Goal: Information Seeking & Learning: Learn about a topic

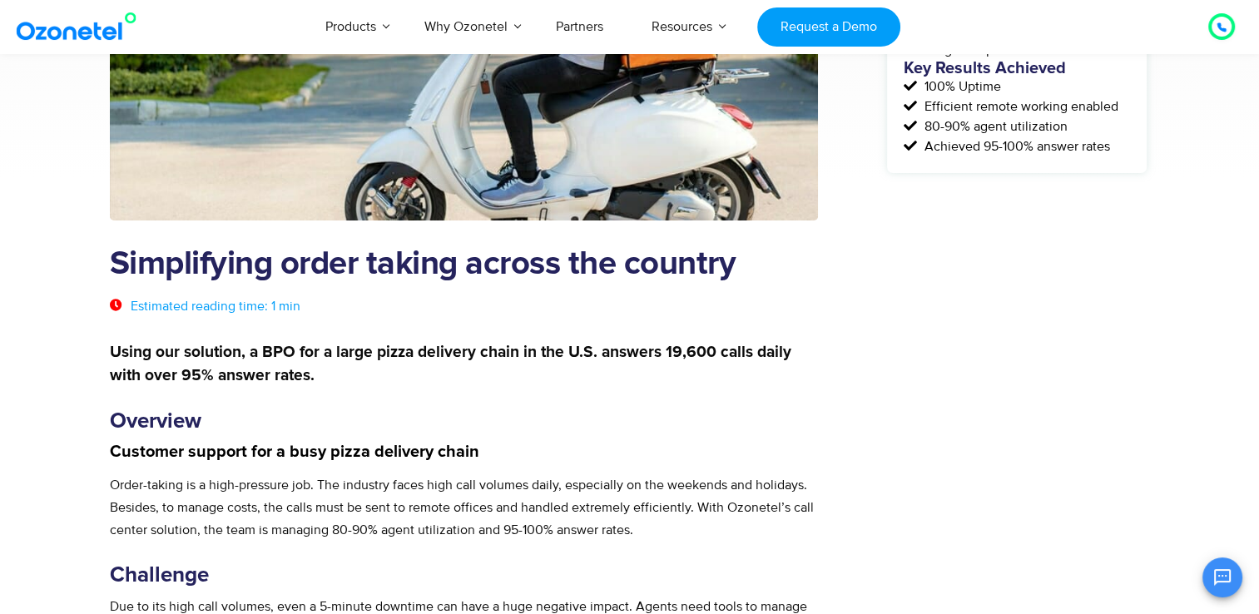
click at [479, 430] on h3 "Overview" at bounding box center [464, 421] width 709 height 25
click at [296, 354] on strong "Using our solution, a BPO for a large pizza delivery chain in the U.S. answers …" at bounding box center [451, 364] width 682 height 39
click at [286, 348] on strong "Using our solution, a BPO for a large pizza delivery chain in the U.S. answers …" at bounding box center [451, 364] width 682 height 39
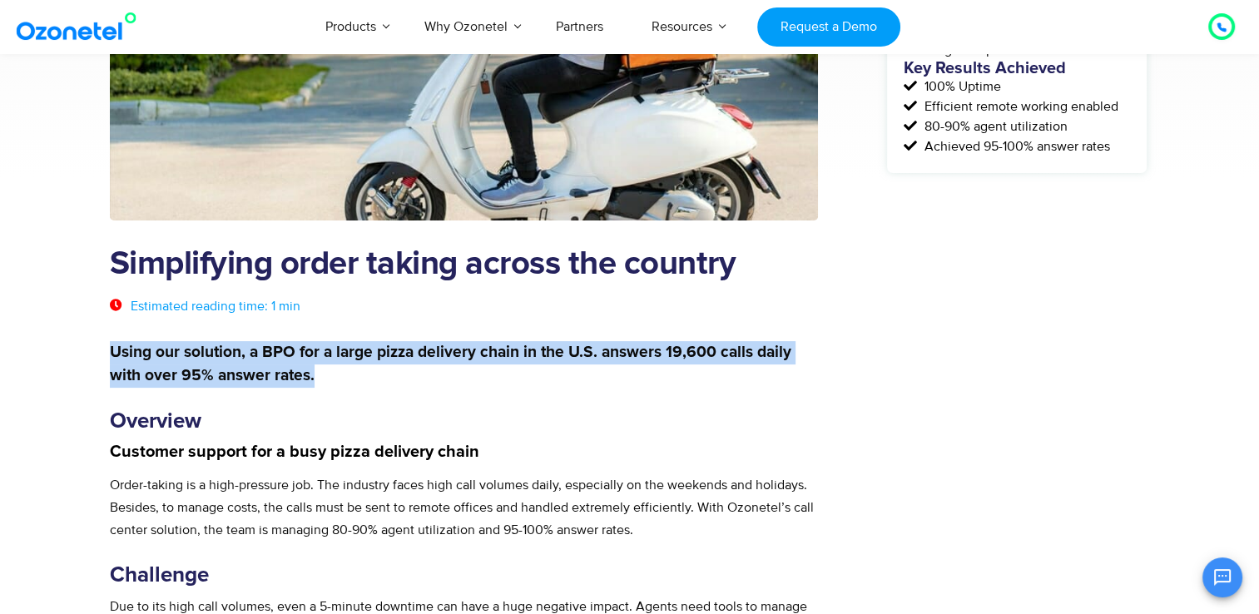
click at [286, 348] on strong "Using our solution, a BPO for a large pizza delivery chain in the U.S. answers …" at bounding box center [451, 364] width 682 height 39
copy div "Using our solution, a BPO for a large pizza delivery chain in the U.S. answers …"
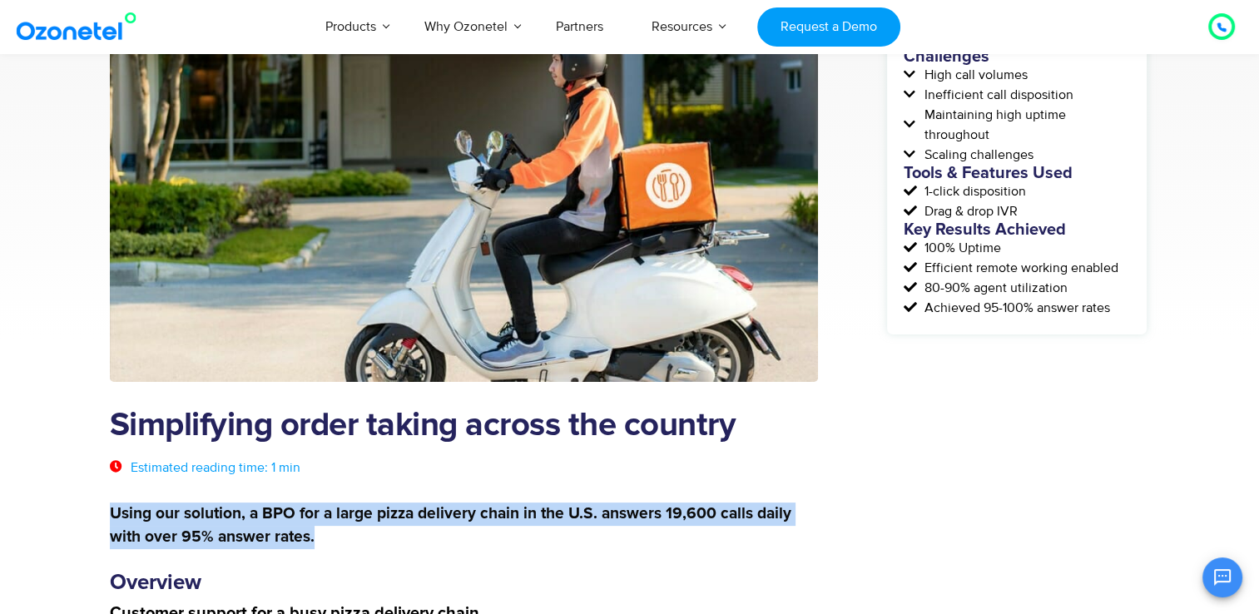
scroll to position [150, 0]
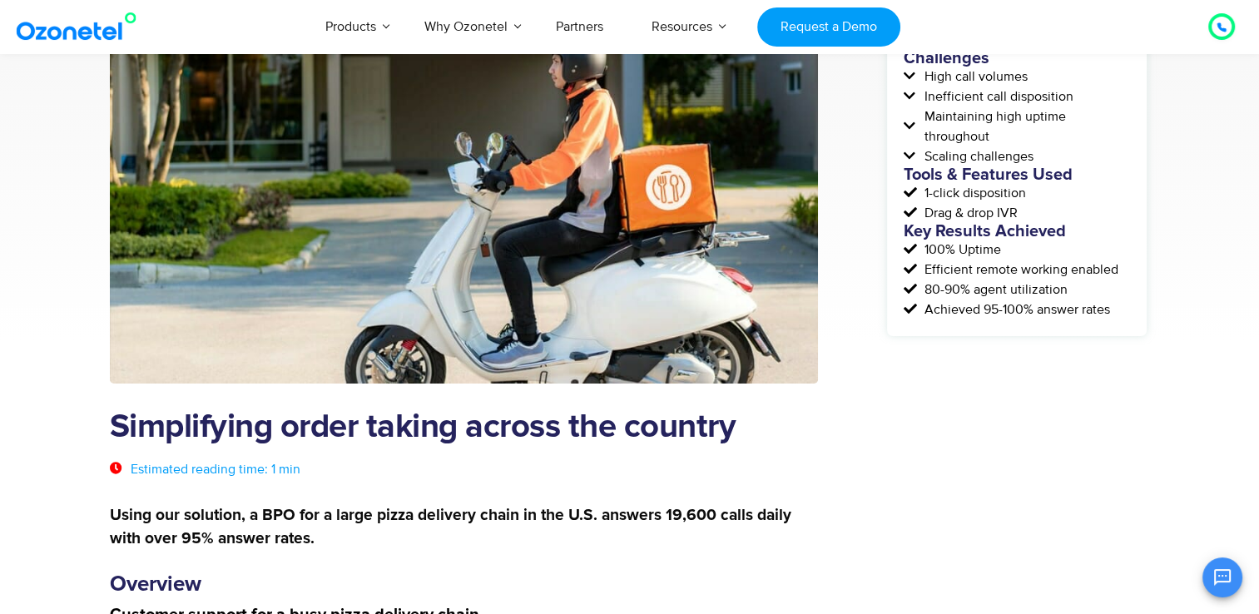
click at [258, 434] on h1 "Simplifying order taking across the country" at bounding box center [464, 428] width 709 height 38
click at [196, 434] on h1 "Simplifying order taking across the country" at bounding box center [464, 428] width 709 height 38
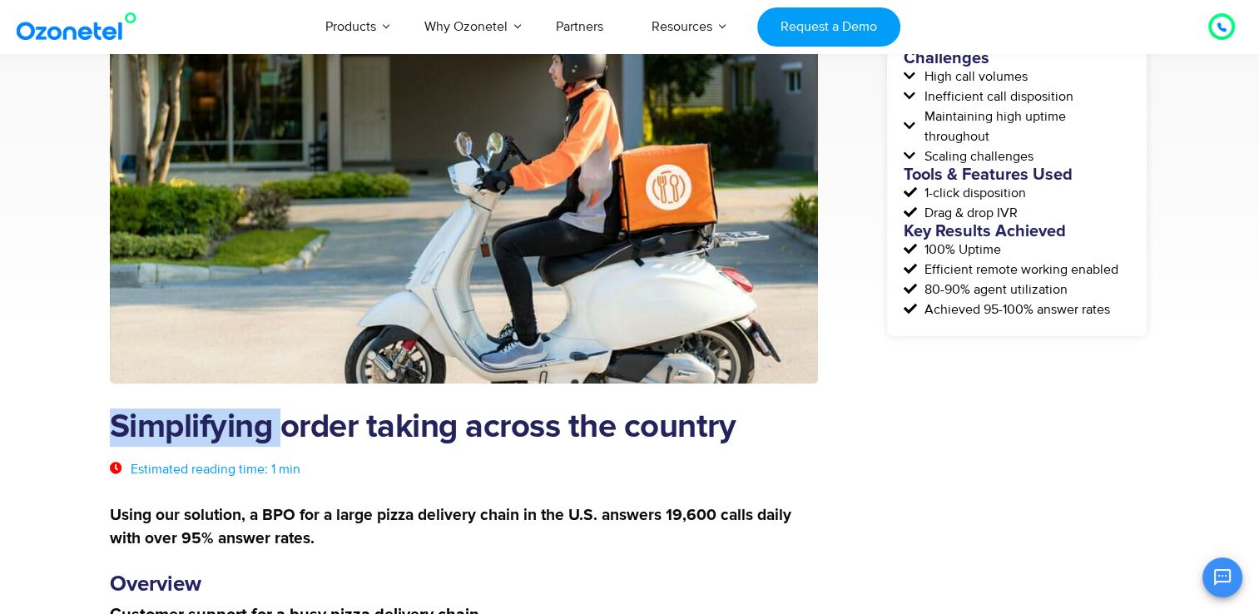
click at [196, 434] on h1 "Simplifying order taking across the country" at bounding box center [464, 428] width 709 height 38
drag, startPoint x: 196, startPoint y: 434, endPoint x: 296, endPoint y: 444, distance: 100.4
click at [296, 444] on h1 "Simplifying order taking across the country" at bounding box center [464, 428] width 709 height 38
click at [195, 422] on h1 "Simplifying order taking across the country" at bounding box center [464, 428] width 709 height 38
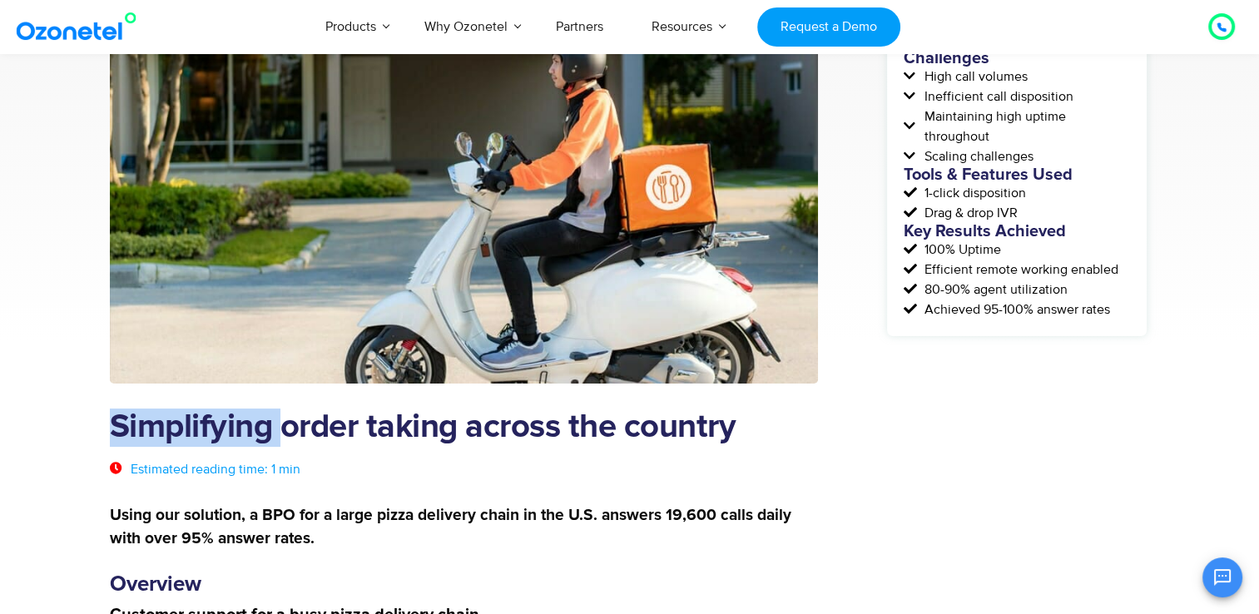
click at [195, 422] on h1 "Simplifying order taking across the country" at bounding box center [464, 428] width 709 height 38
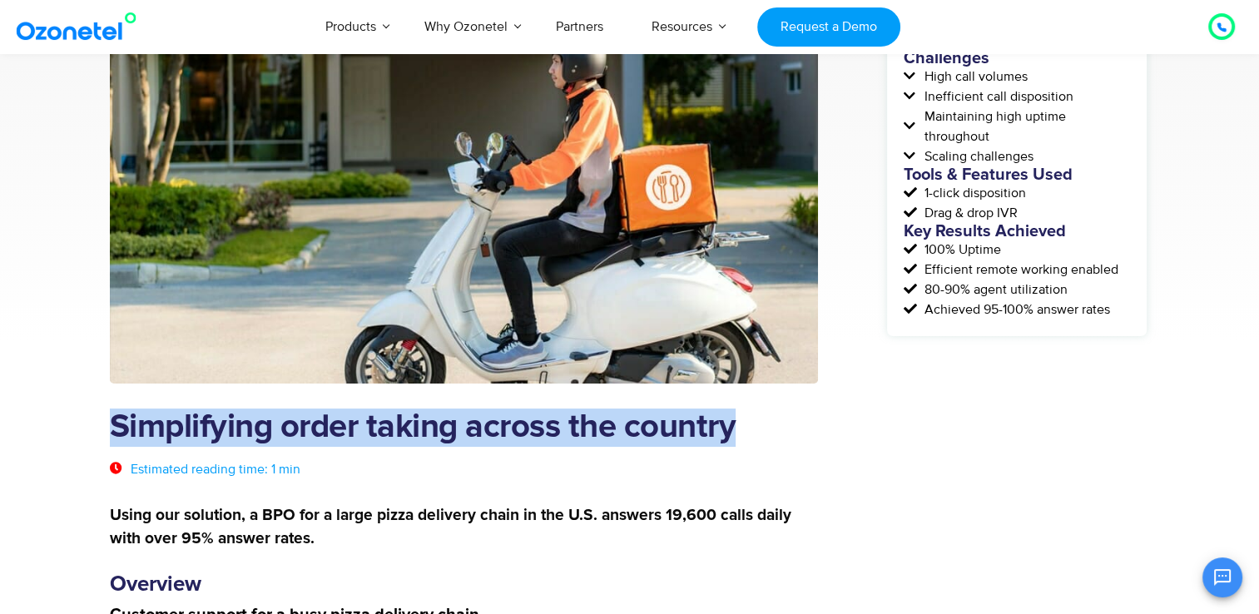
click at [195, 422] on h1 "Simplifying order taking across the country" at bounding box center [464, 428] width 709 height 38
copy div "Simplifying order taking across the country"
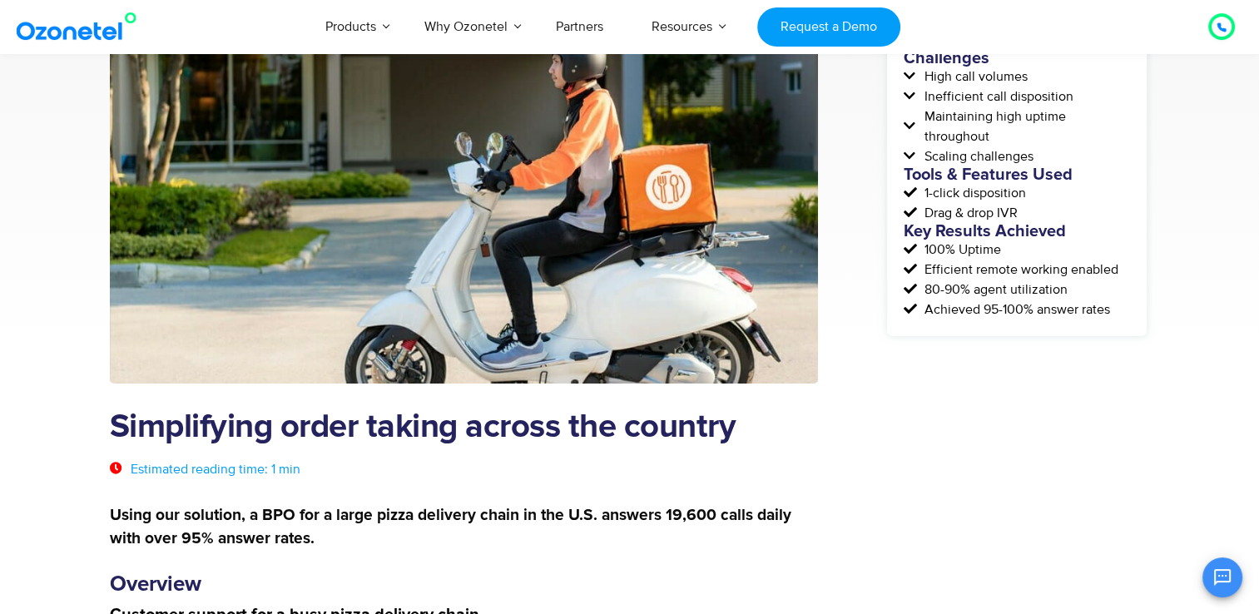
click at [947, 332] on div "Challenges High call volumes Inefficient call disposition Maintaining high upti…" at bounding box center [1017, 184] width 260 height 303
click at [315, 515] on strong "Using our solution, a BPO for a large pizza delivery chain in the U.S. answers …" at bounding box center [451, 527] width 682 height 39
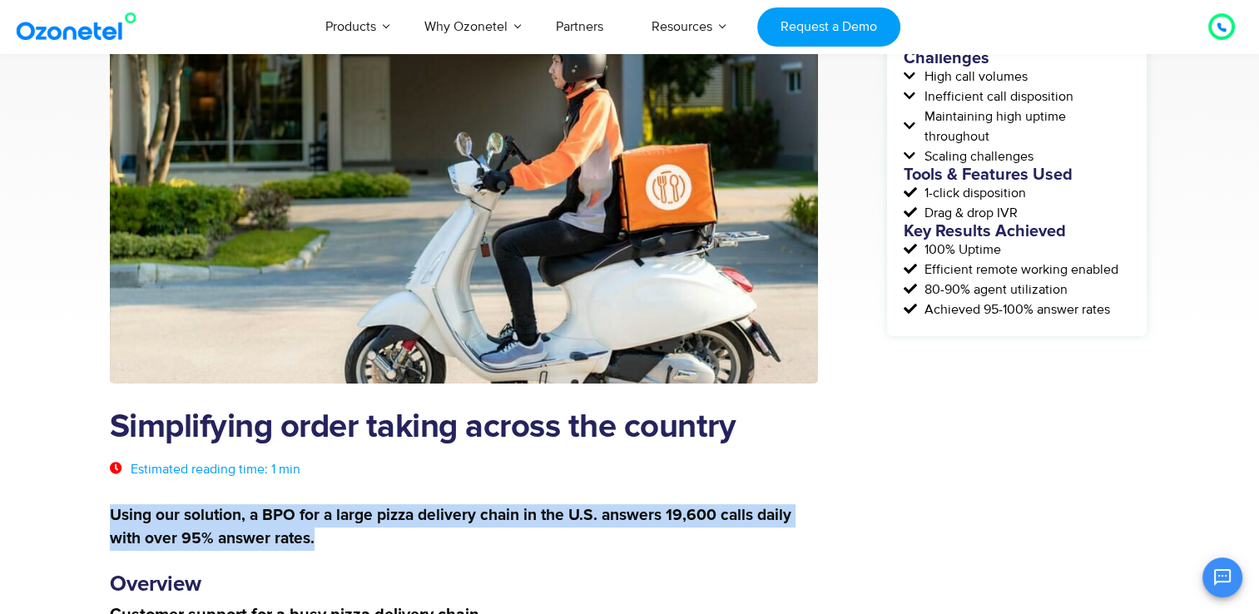
click at [315, 515] on strong "Using our solution, a BPO for a large pizza delivery chain in the U.S. answers …" at bounding box center [451, 527] width 682 height 39
copy div "Using our solution, a BPO for a large pizza delivery chain in the U.S. answers …"
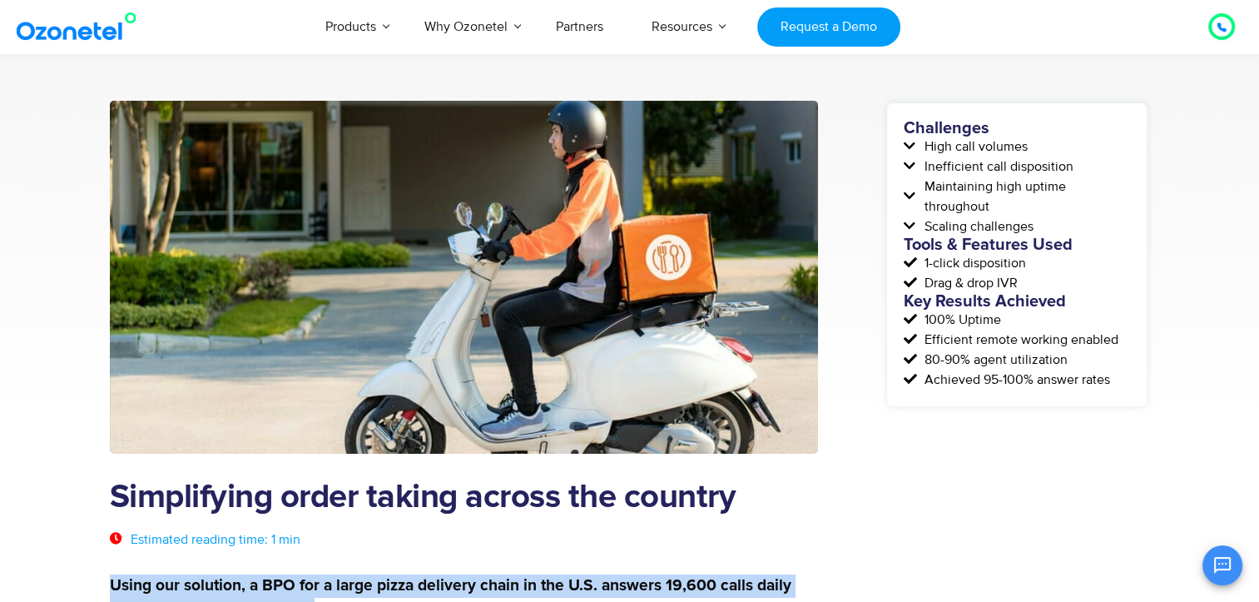
scroll to position [75, 0]
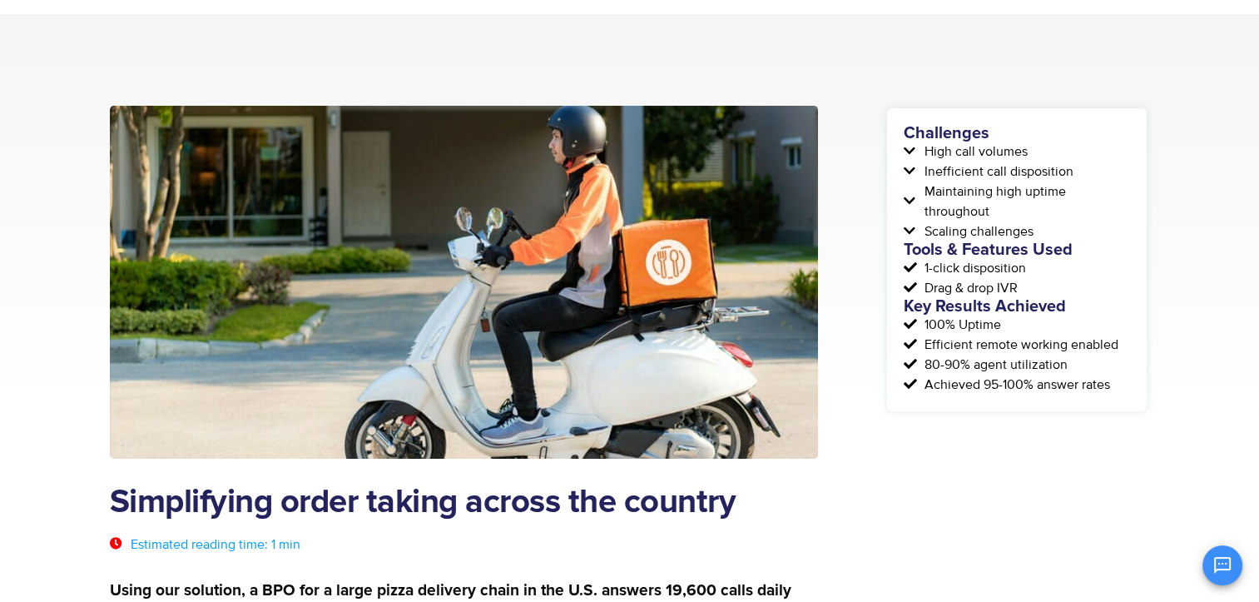
click at [926, 150] on span "High call volumes" at bounding box center [974, 152] width 107 height 20
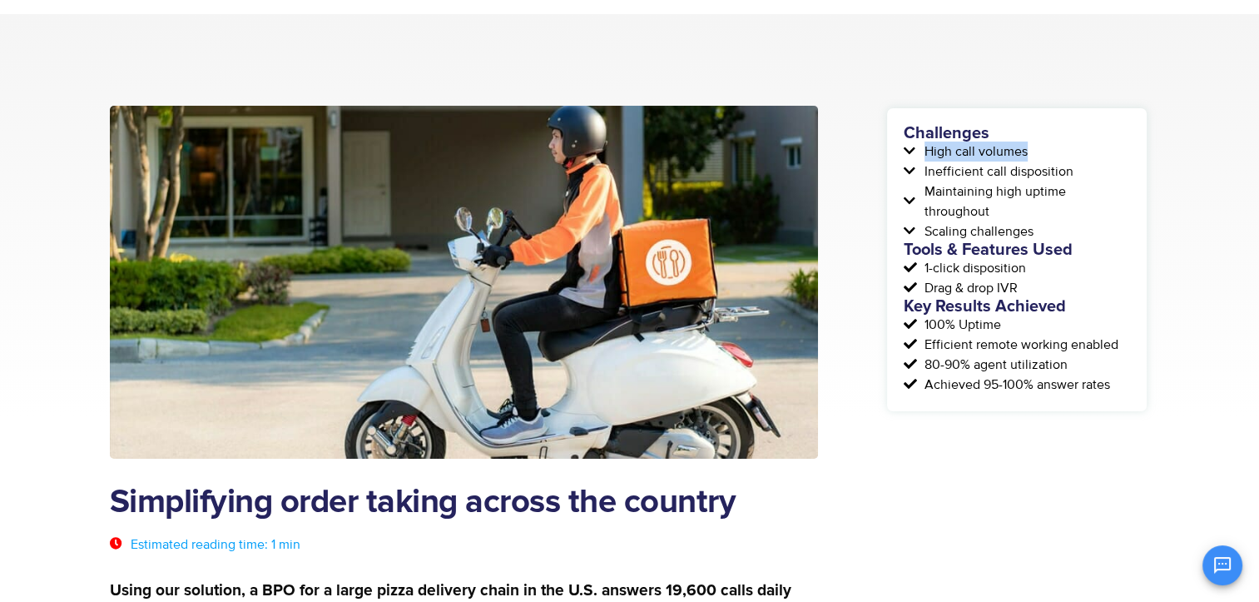
click at [926, 150] on span "High call volumes" at bounding box center [974, 152] width 107 height 20
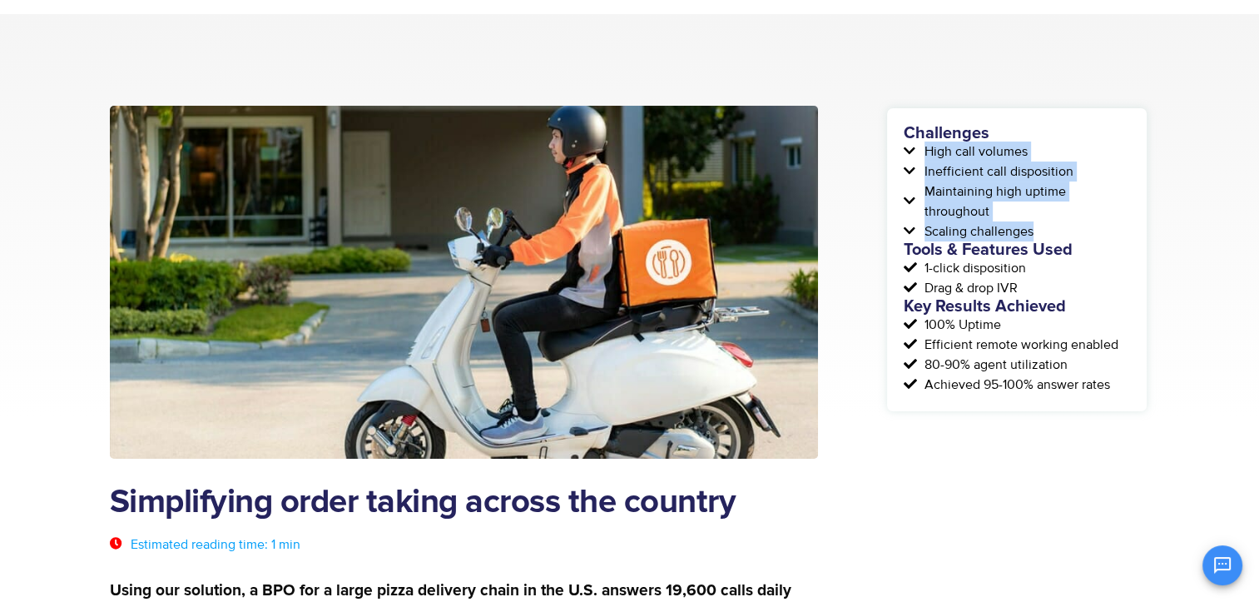
drag, startPoint x: 926, startPoint y: 150, endPoint x: 1033, endPoint y: 228, distance: 132.2
click at [1033, 228] on div "Challenges High call volumes Inefficient call disposition Maintaining high upti…" at bounding box center [1017, 260] width 226 height 270
copy div "High call volumes Inefficient call disposition Maintaining high uptime througho…"
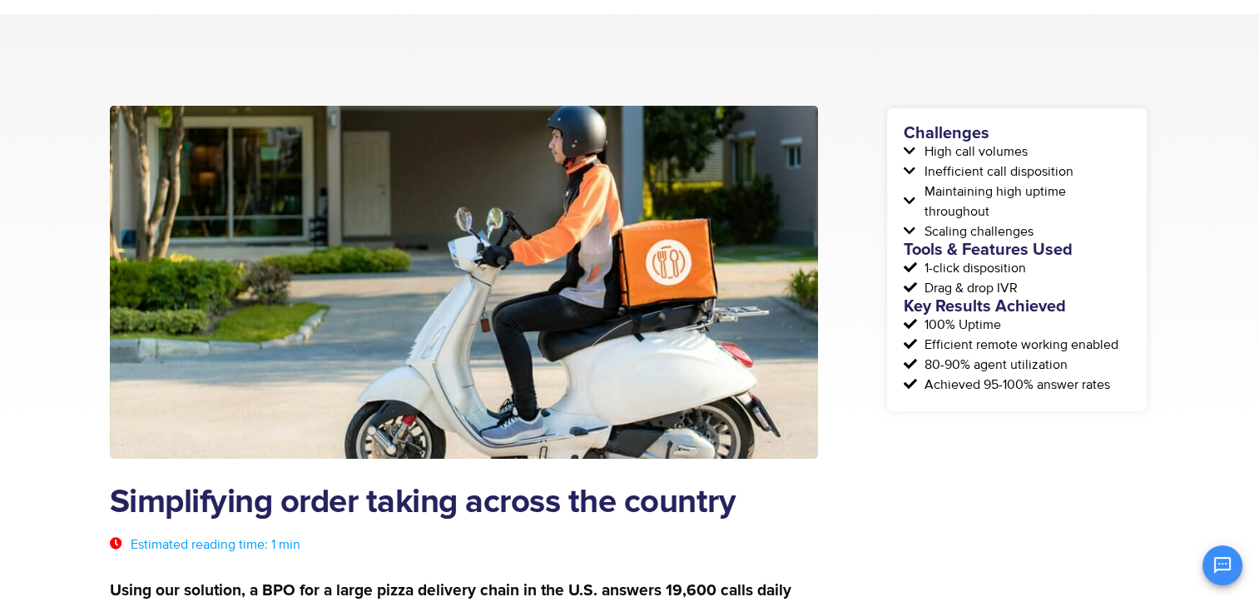
click at [929, 268] on span "1-click disposition" at bounding box center [974, 268] width 106 height 20
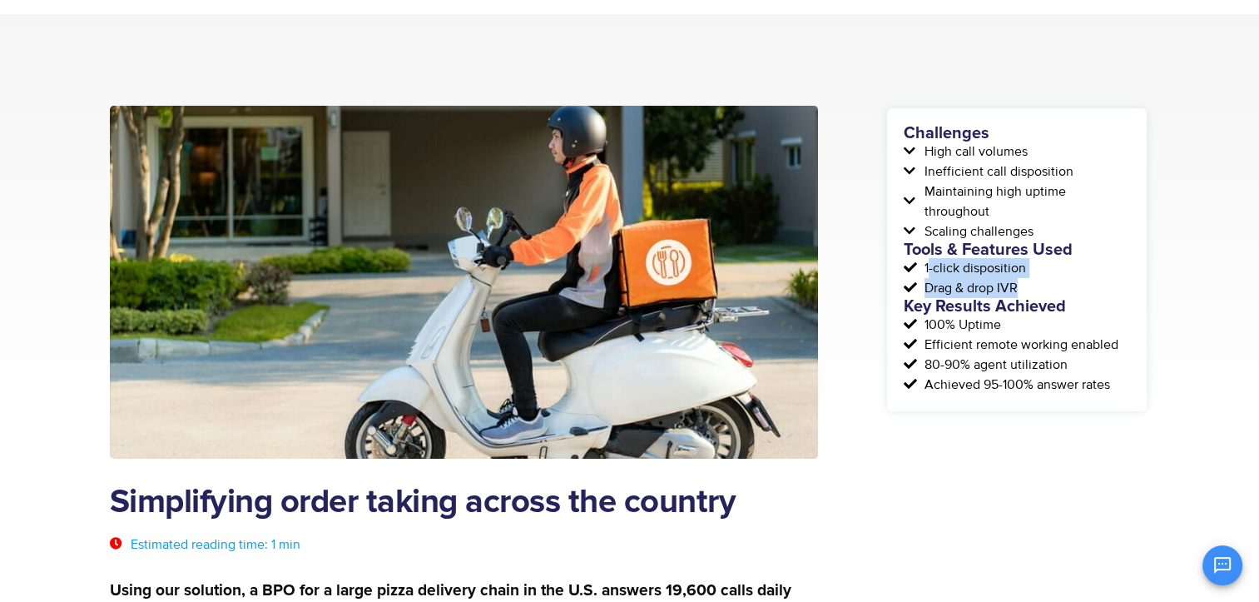
drag, startPoint x: 928, startPoint y: 268, endPoint x: 1029, endPoint y: 286, distance: 102.2
click at [1029, 286] on div "Challenges High call volumes Inefficient call disposition Maintaining high upti…" at bounding box center [1017, 260] width 226 height 270
copy div "-click disposition Drag & drop IVR"
click at [926, 268] on span "1-click disposition" at bounding box center [974, 268] width 106 height 20
drag, startPoint x: 926, startPoint y: 268, endPoint x: 1029, endPoint y: 285, distance: 104.5
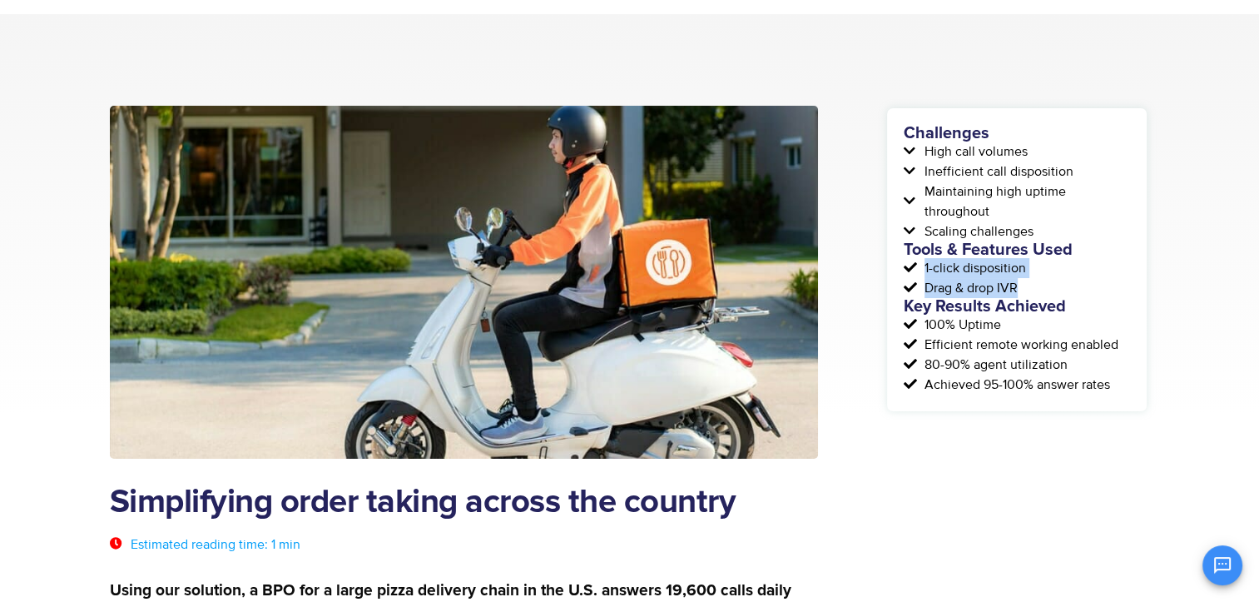
click at [1029, 285] on div "Challenges High call volumes Inefficient call disposition Maintaining high upti…" at bounding box center [1017, 260] width 226 height 270
copy div "1-click disposition Drag & drop IVR"
drag, startPoint x: 912, startPoint y: 332, endPoint x: 951, endPoint y: 340, distance: 39.2
click at [951, 340] on div "Challenges High call volumes Inefficient call disposition Maintaining high upti…" at bounding box center [1017, 260] width 226 height 270
click at [951, 340] on span "Efficient remote working enabled" at bounding box center [1020, 345] width 198 height 20
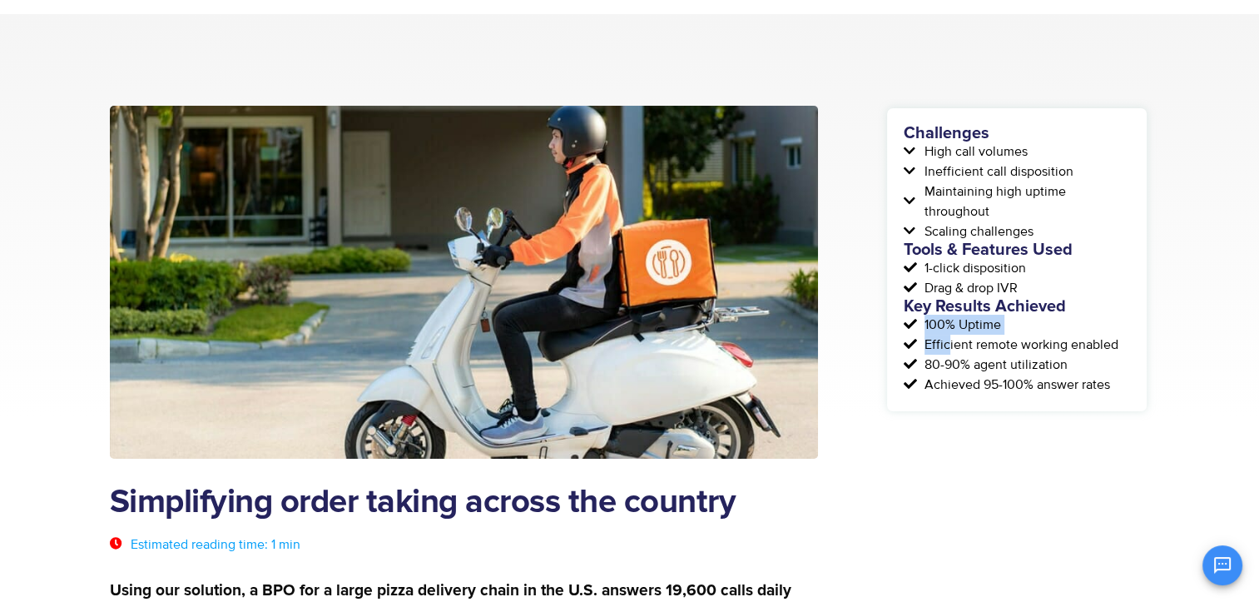
click at [928, 326] on span "100% Uptime" at bounding box center [961, 325] width 81 height 20
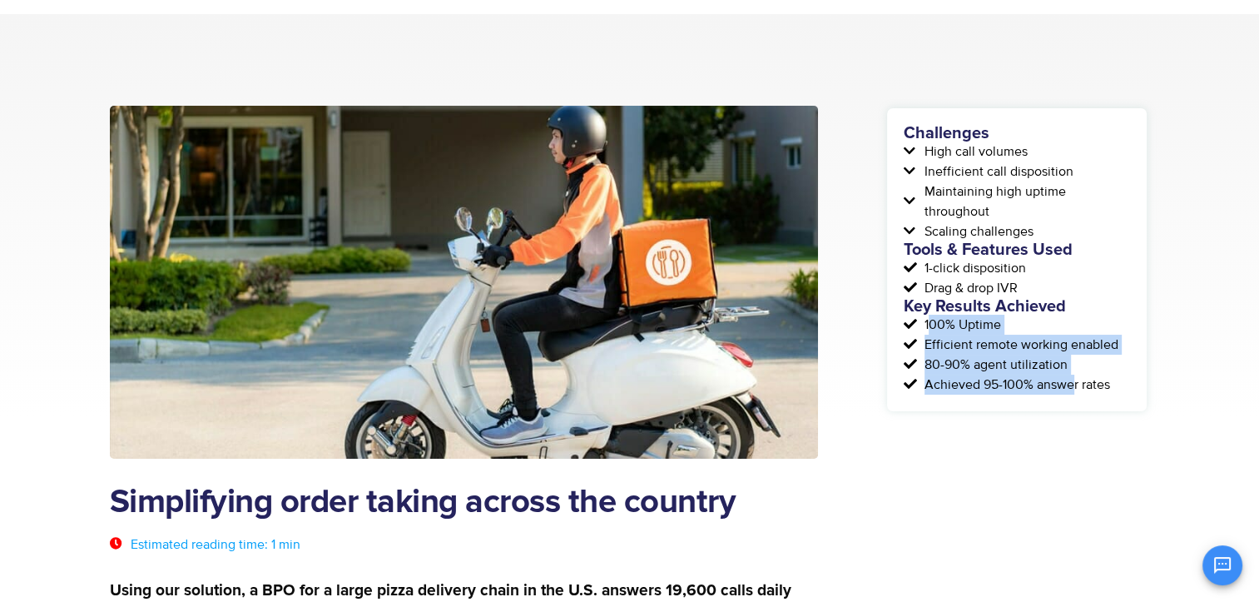
drag, startPoint x: 928, startPoint y: 326, endPoint x: 1073, endPoint y: 391, distance: 158.7
click at [1073, 391] on div "Challenges High call volumes Inefficient call disposition Maintaining high upti…" at bounding box center [1017, 260] width 226 height 270
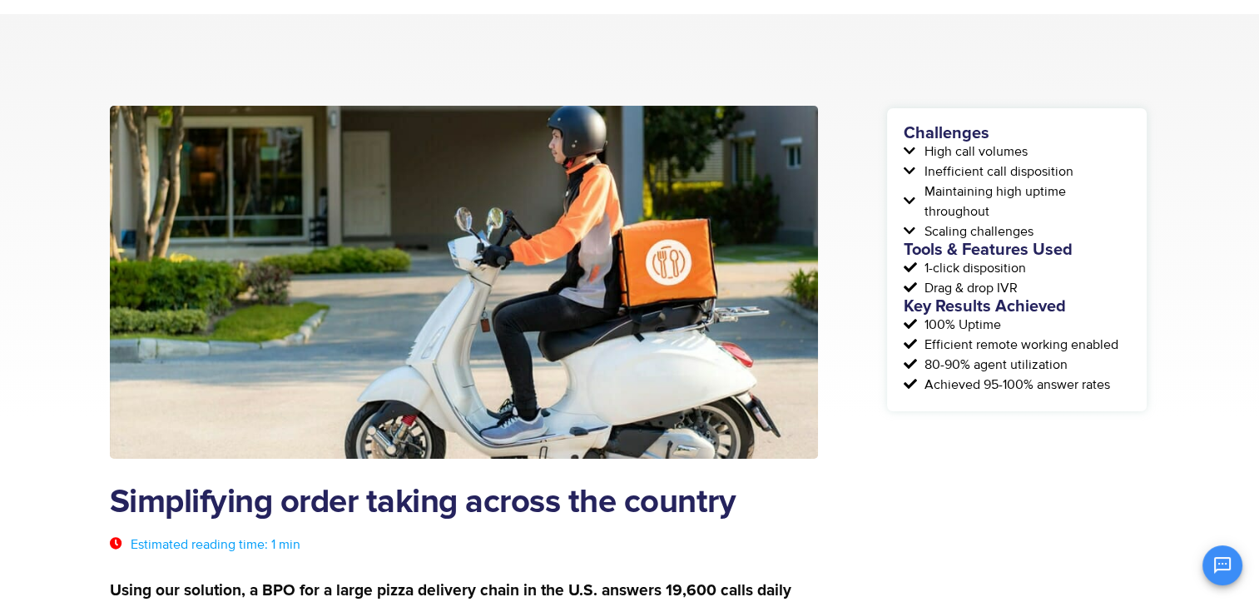
click at [924, 321] on span "100% Uptime" at bounding box center [961, 325] width 81 height 20
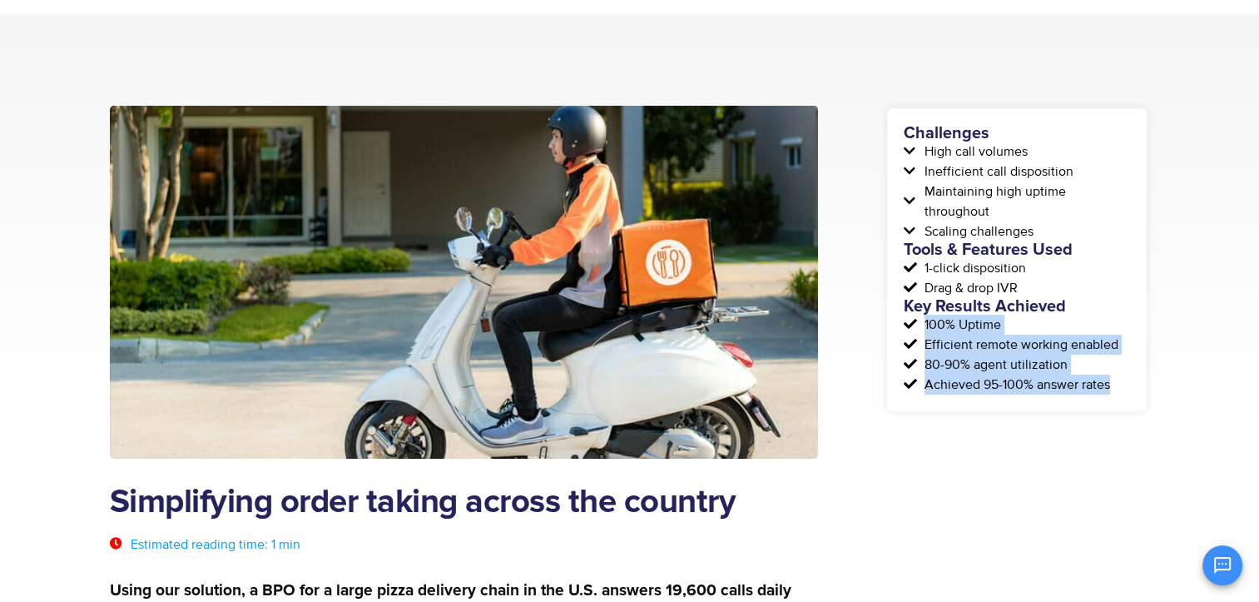
drag, startPoint x: 926, startPoint y: 321, endPoint x: 1129, endPoint y: 398, distance: 217.1
click at [1129, 398] on div "Challenges High call volumes Inefficient call disposition Maintaining high upti…" at bounding box center [1017, 259] width 260 height 303
copy div "100% Uptime Efficient remote working enabled 80-90% agent utilization Achieved …"
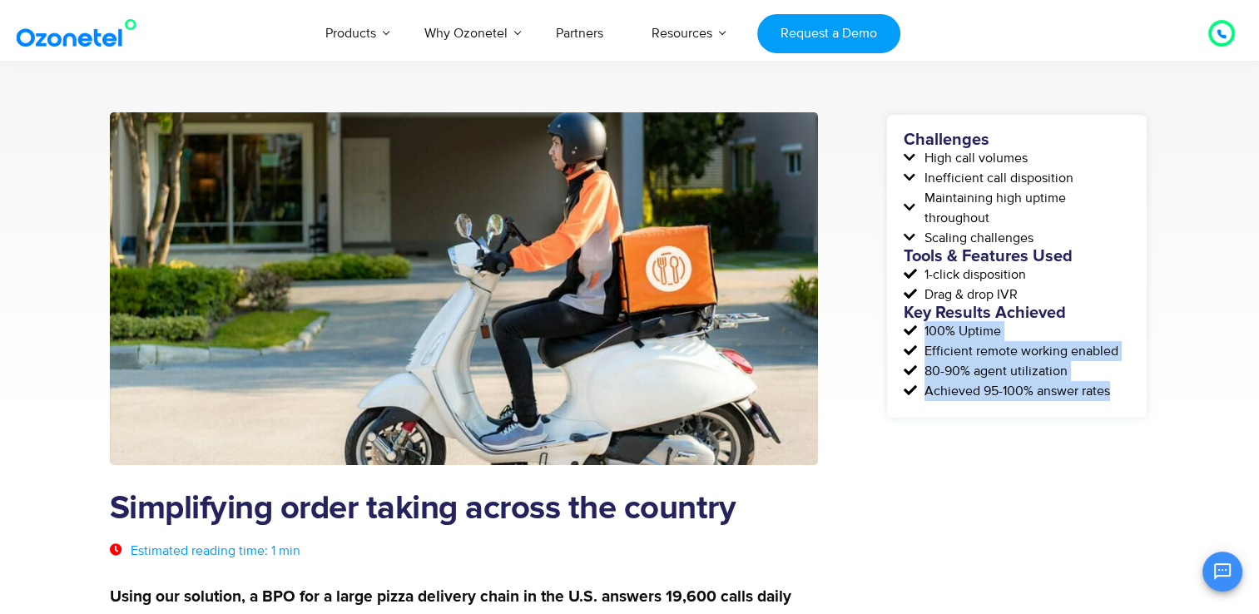
scroll to position [183, 0]
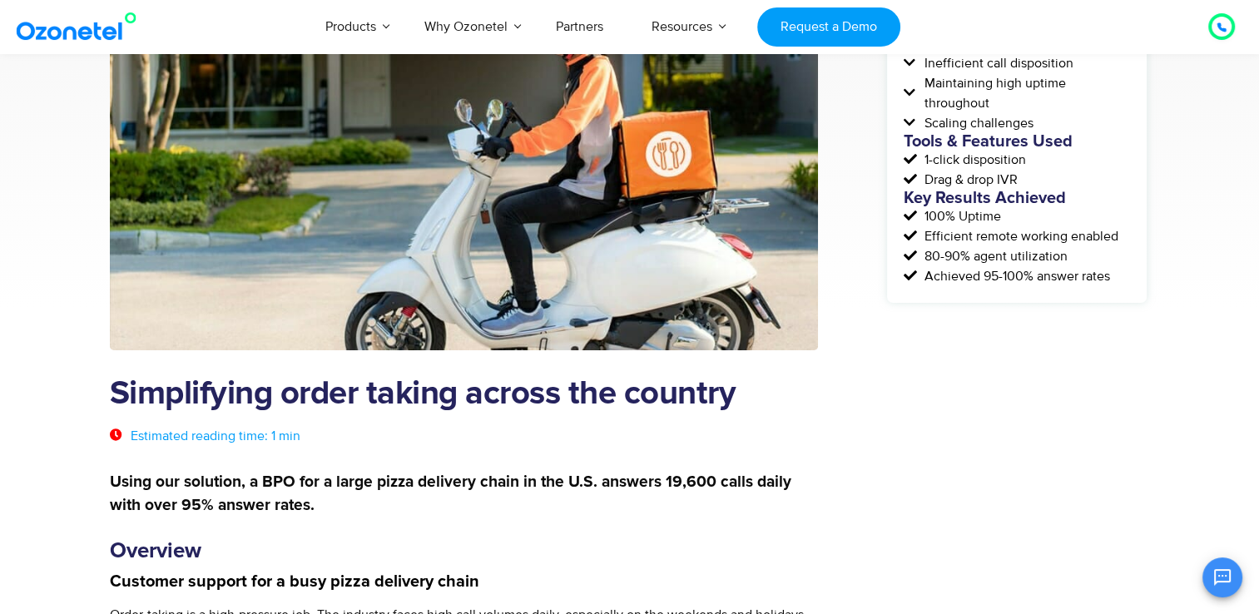
click at [285, 475] on strong "Using our solution, a BPO for a large pizza delivery chain in the U.S. answers …" at bounding box center [451, 493] width 682 height 39
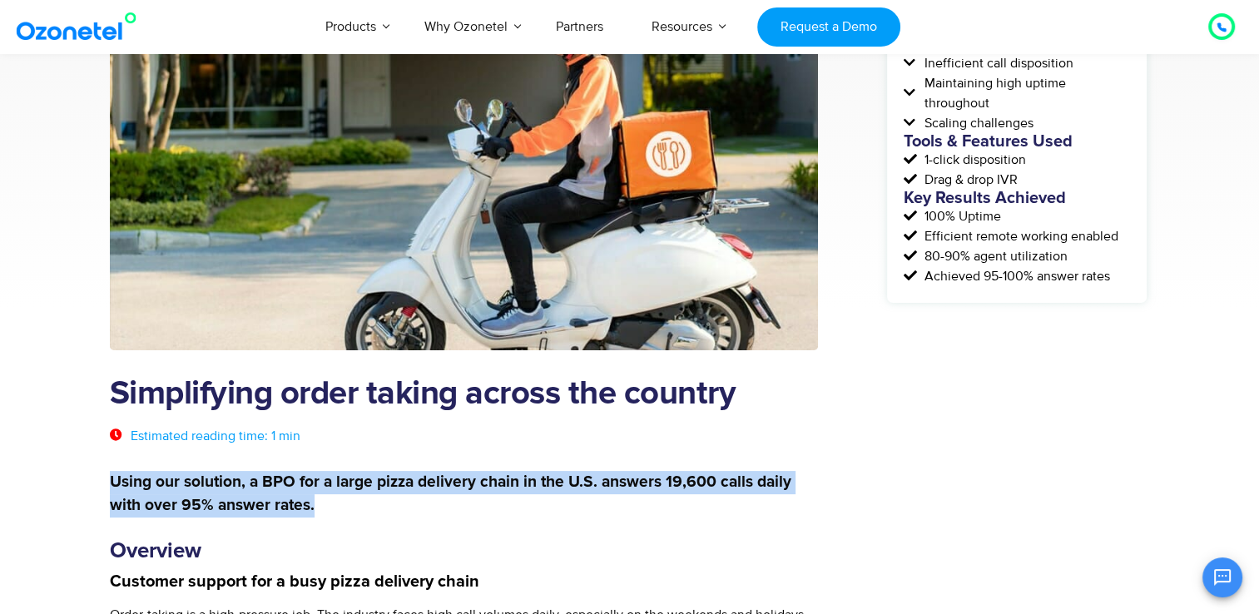
click at [285, 475] on strong "Using our solution, a BPO for a large pizza delivery chain in the U.S. answers …" at bounding box center [451, 493] width 682 height 39
copy div "Using our solution, a BPO for a large pizza delivery chain in the U.S. answers …"
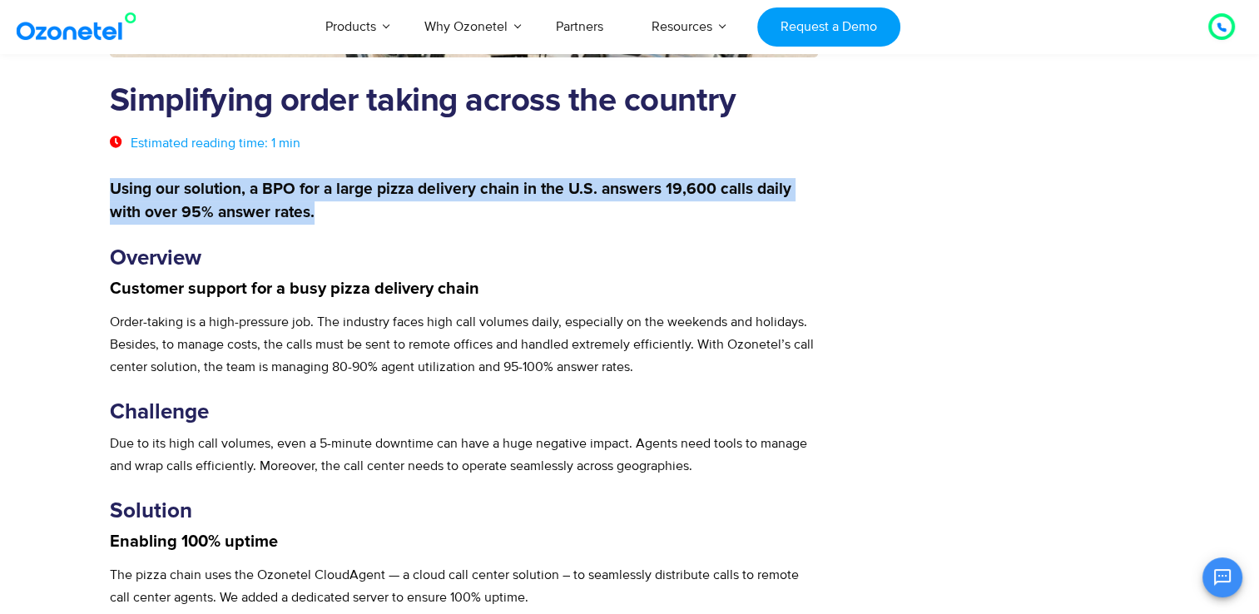
scroll to position [518, 0]
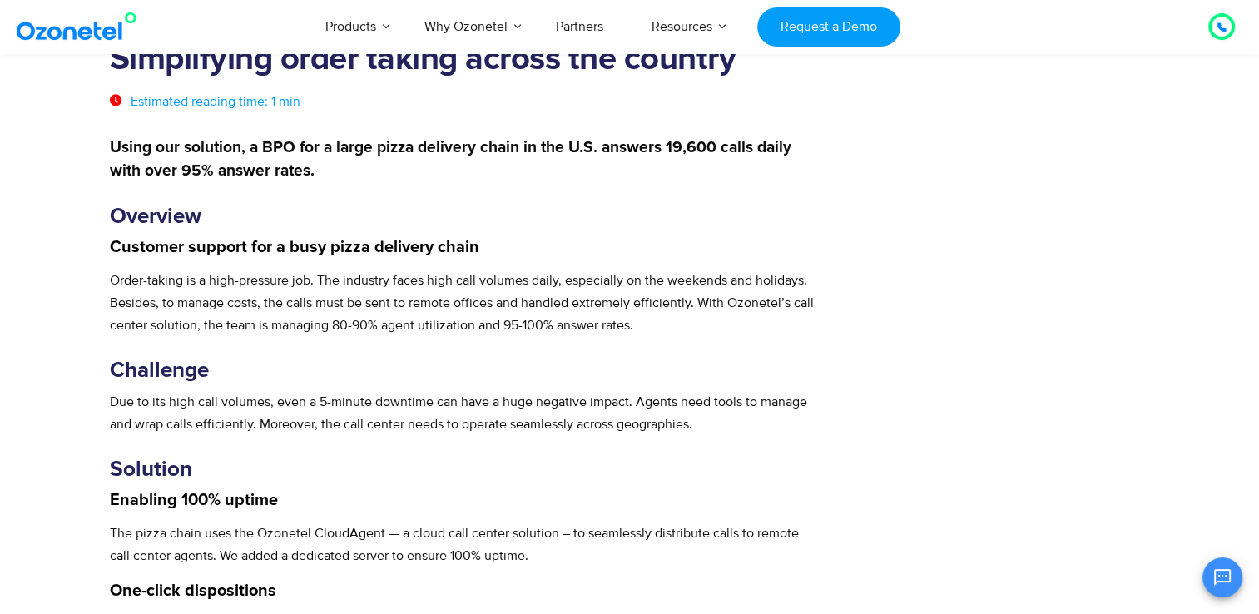
click at [202, 248] on strong "Customer support for a busy pizza delivery chain" at bounding box center [295, 247] width 370 height 17
copy div "Customer support for a busy pizza delivery chain"
click at [507, 286] on p "Order-taking is a high-pressure job. The industry faces high call volumes daily…" at bounding box center [464, 303] width 709 height 67
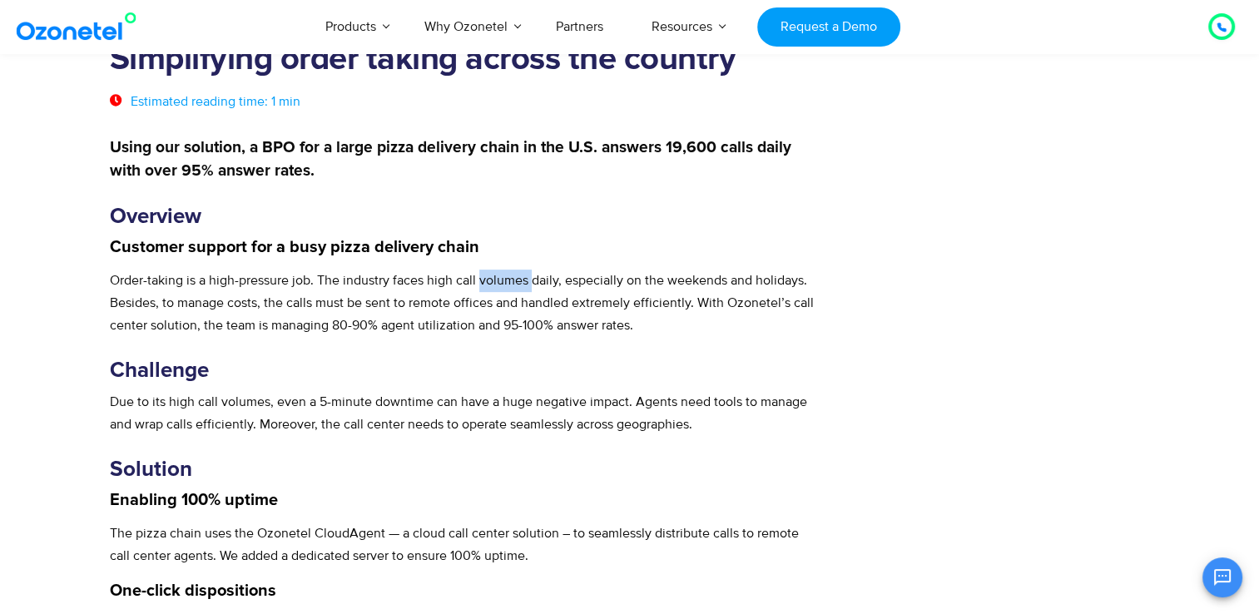
click at [507, 286] on p "Order-taking is a high-pressure job. The industry faces high call volumes daily…" at bounding box center [464, 303] width 709 height 67
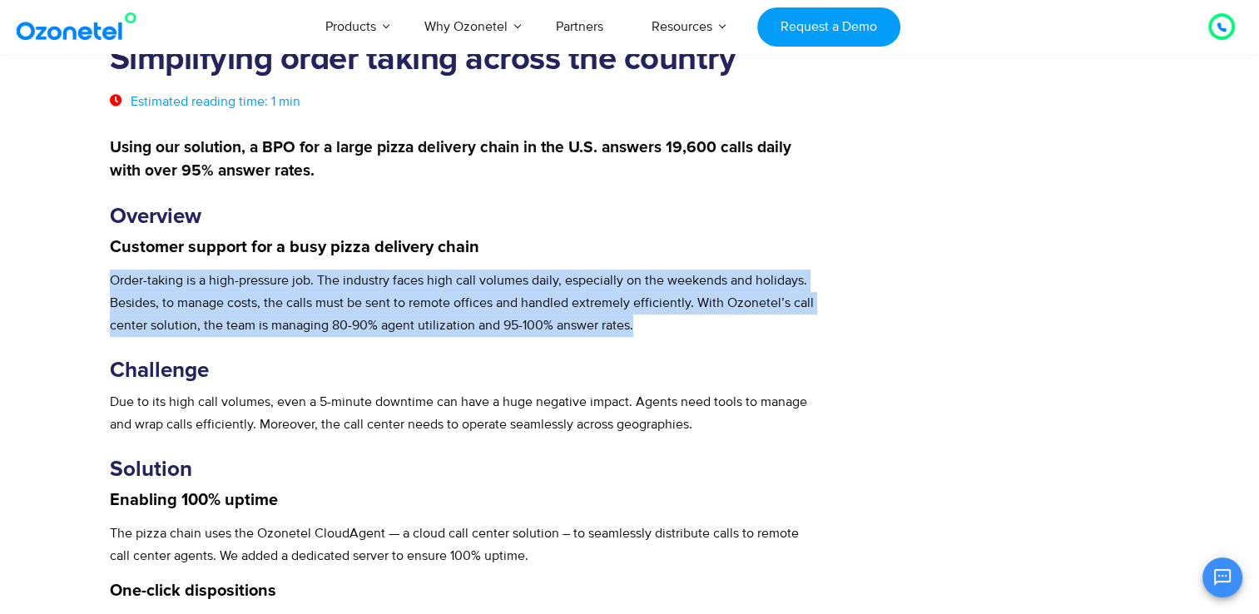
click at [507, 286] on p "Order-taking is a high-pressure job. The industry faces high call volumes daily…" at bounding box center [464, 303] width 709 height 67
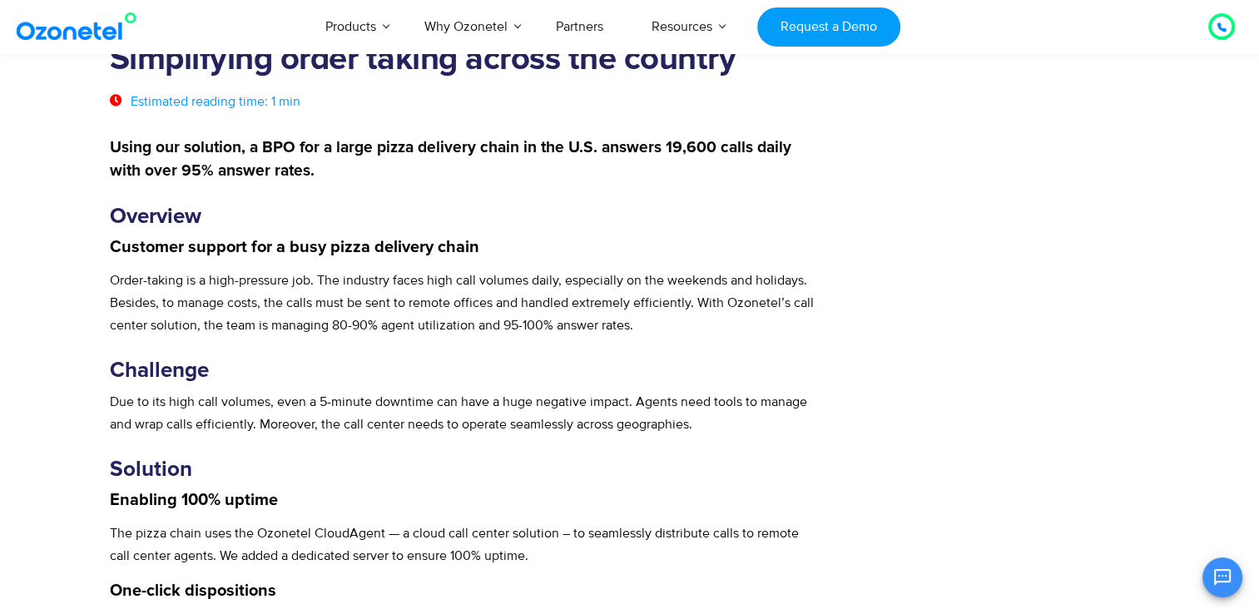
click at [596, 401] on p "Due to its high call volumes, even a 5-minute downtime can have a huge negative…" at bounding box center [464, 413] width 709 height 45
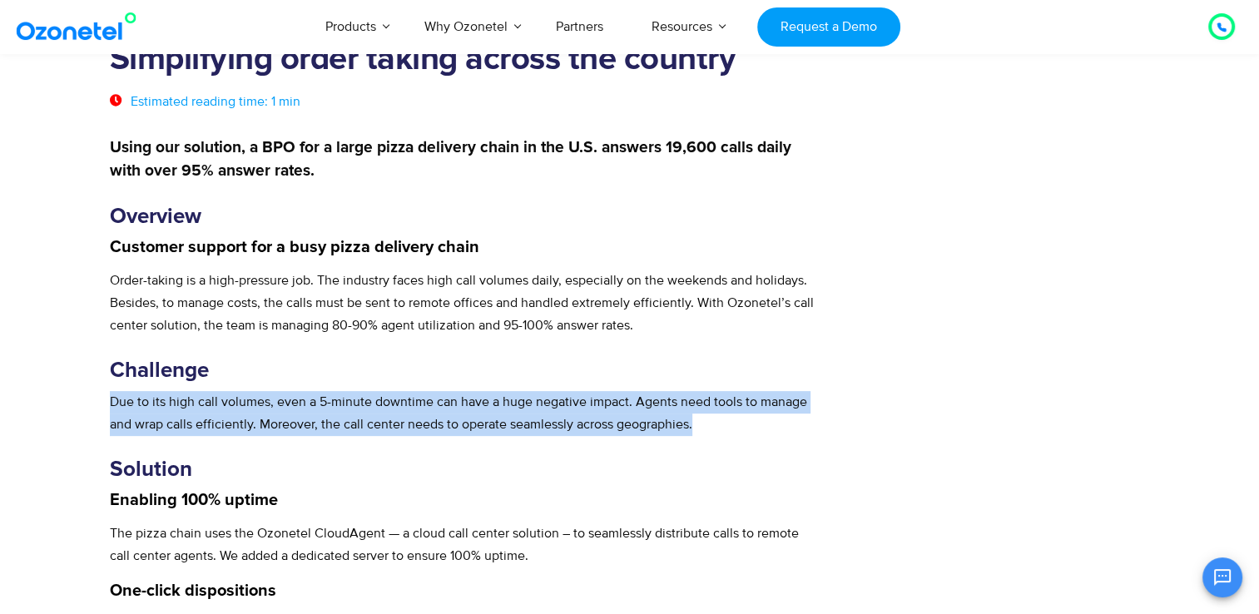
click at [596, 401] on p "Due to its high call volumes, even a 5-minute downtime can have a huge negative…" at bounding box center [464, 413] width 709 height 45
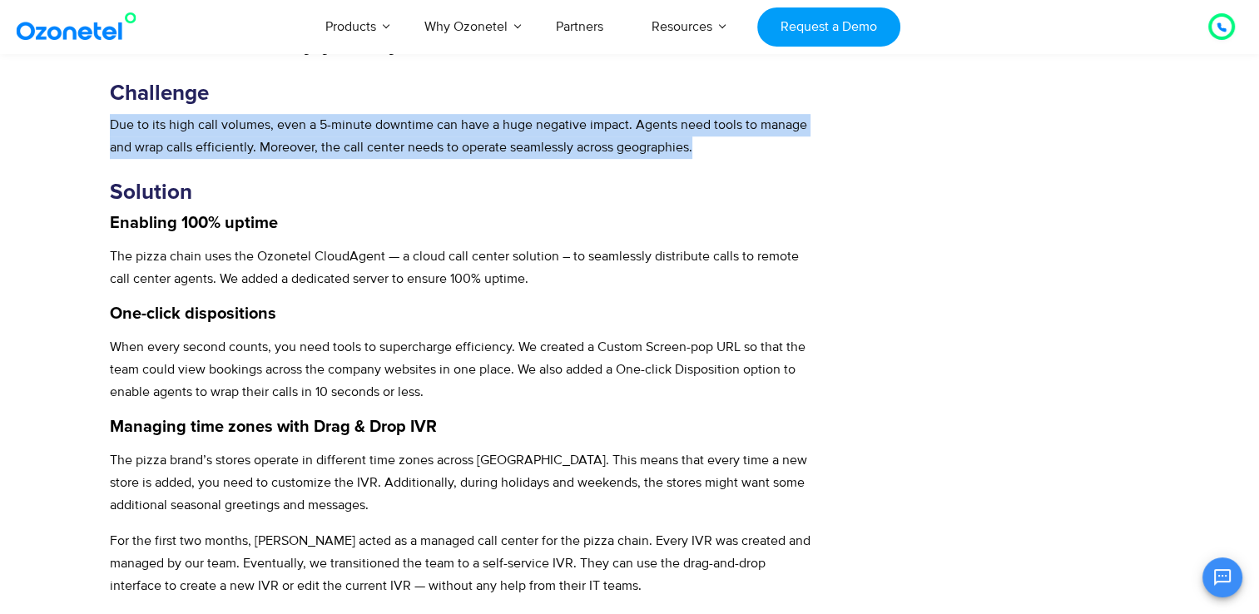
scroll to position [794, 0]
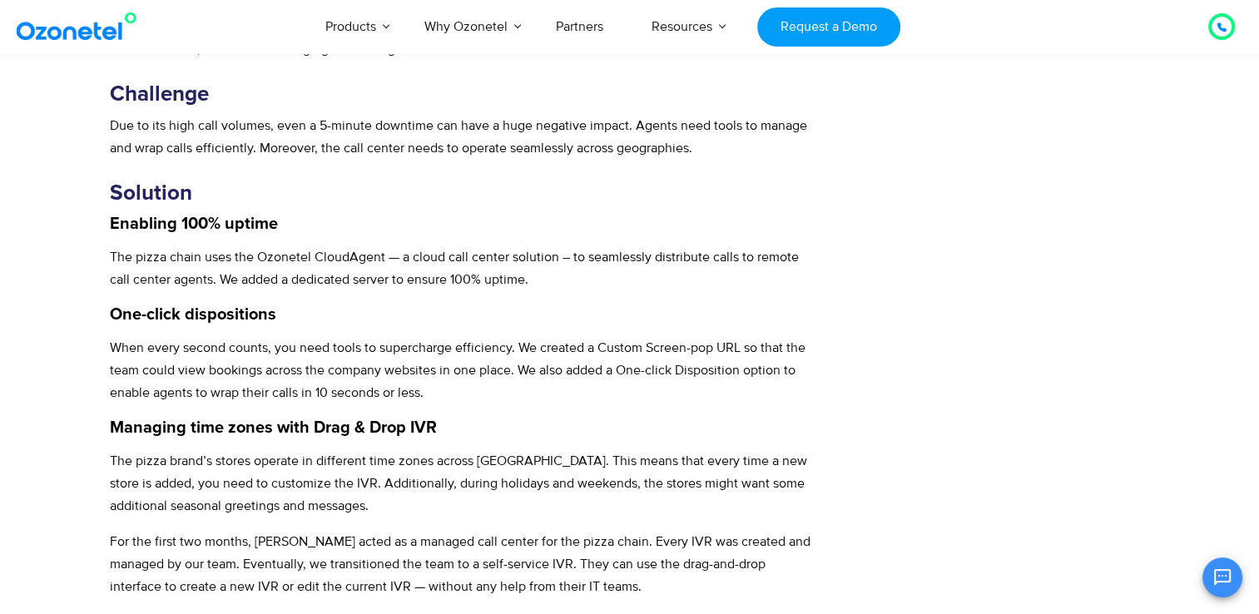
click at [248, 225] on strong "Enabling 100% uptime" at bounding box center [194, 224] width 168 height 17
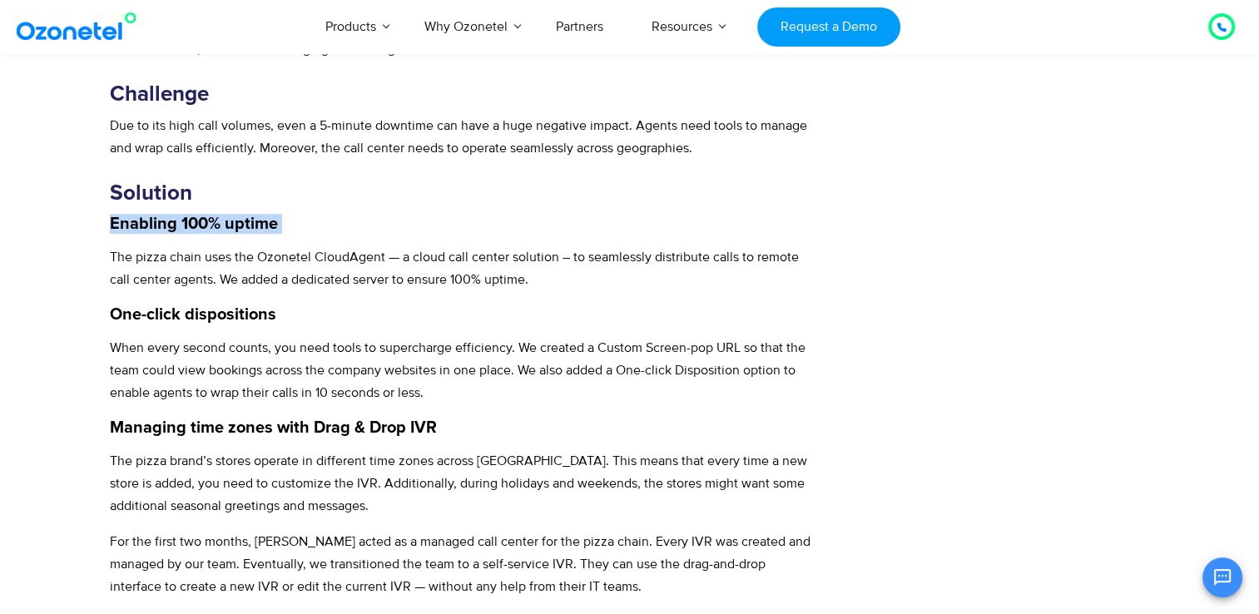
click at [248, 225] on strong "Enabling 100% uptime" at bounding box center [194, 224] width 168 height 17
click at [406, 248] on p "The pizza chain uses the Ozonetel CloudAgent — a cloud call center solution – t…" at bounding box center [464, 268] width 709 height 45
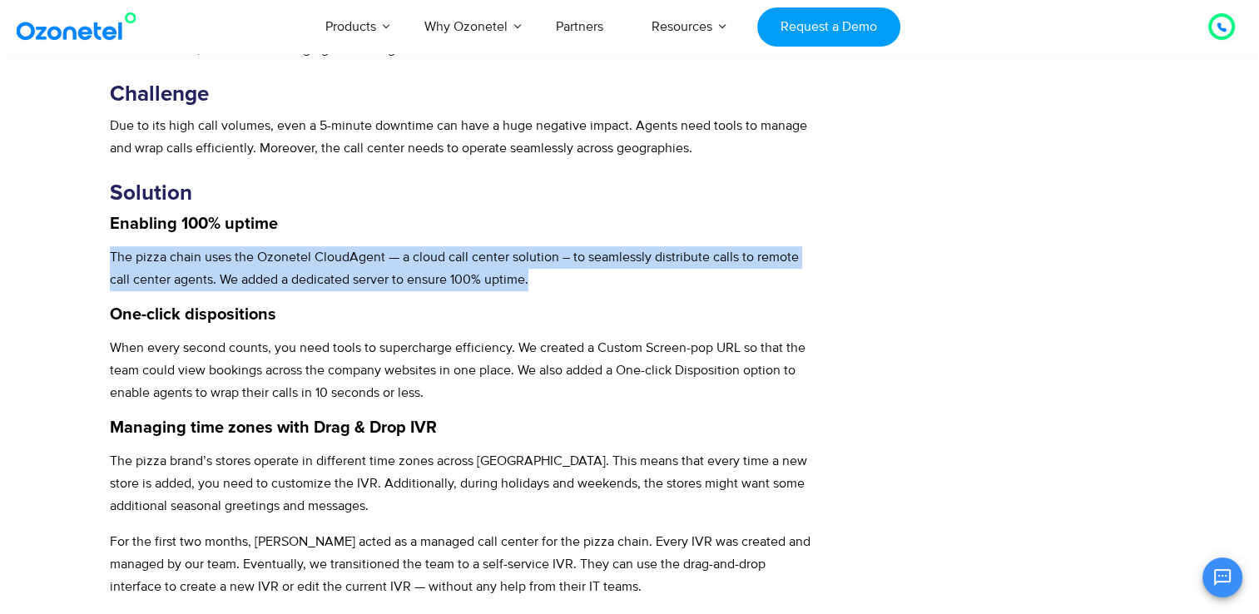
click at [406, 248] on p "The pizza chain uses the Ozonetel CloudAgent — a cloud call center solution – t…" at bounding box center [464, 268] width 709 height 45
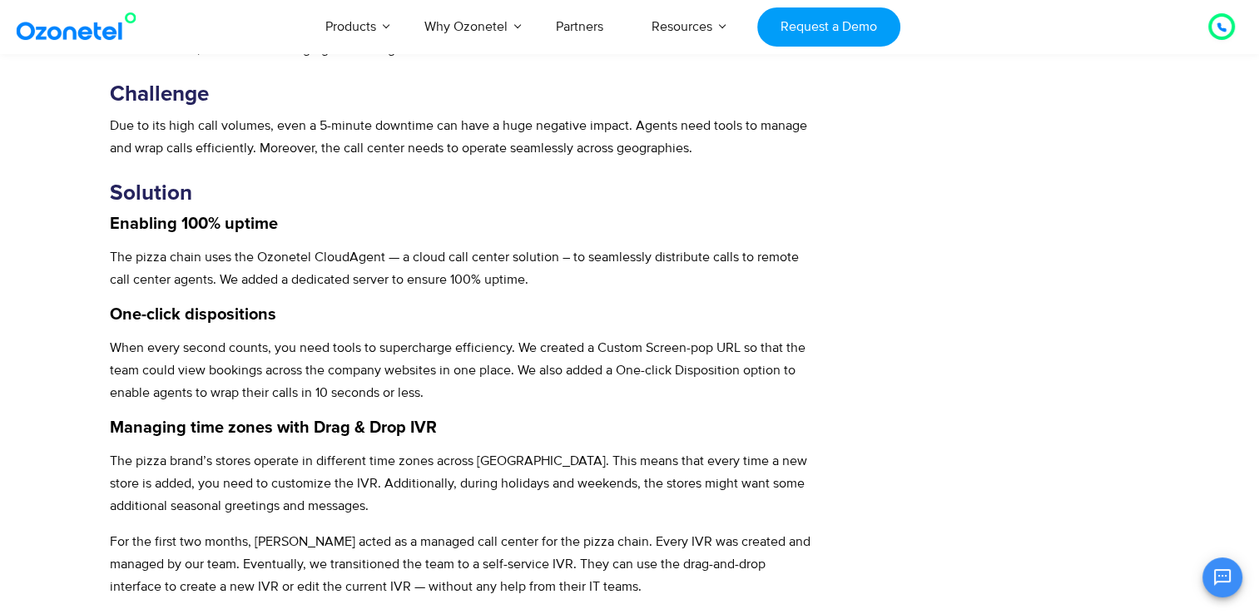
click at [235, 315] on strong "One-click dispositions" at bounding box center [193, 314] width 166 height 17
click at [342, 347] on p "When every second counts, you need tools to supercharge efficiency. We created …" at bounding box center [464, 370] width 709 height 67
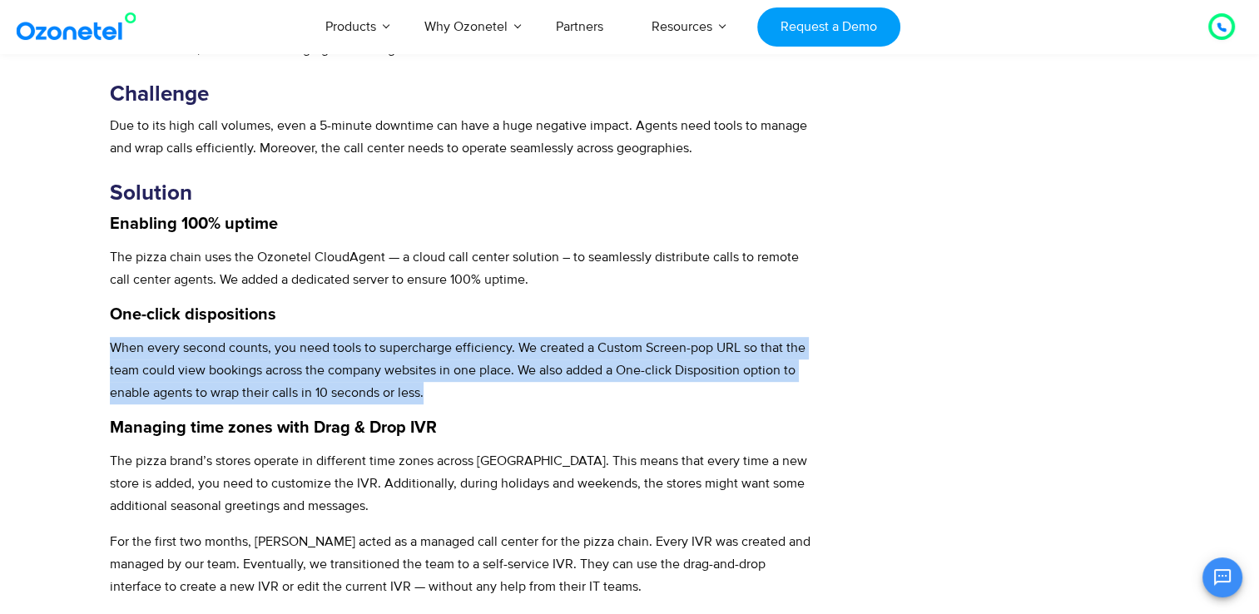
click at [342, 347] on p "When every second counts, you need tools to supercharge efficiency. We created …" at bounding box center [464, 370] width 709 height 67
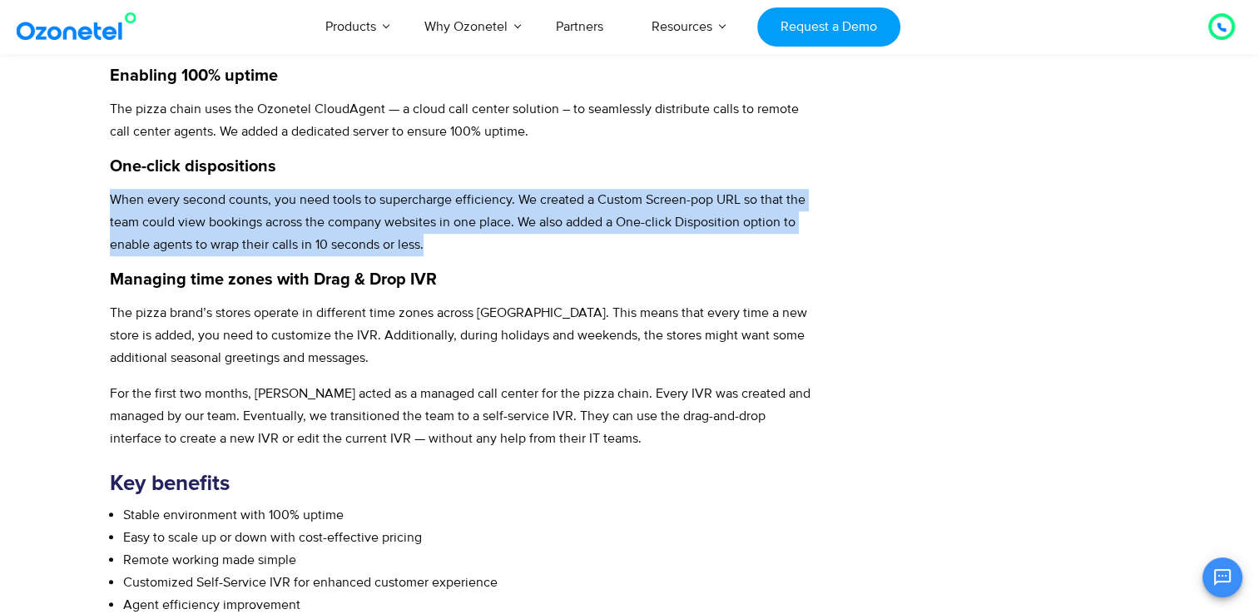
scroll to position [942, 0]
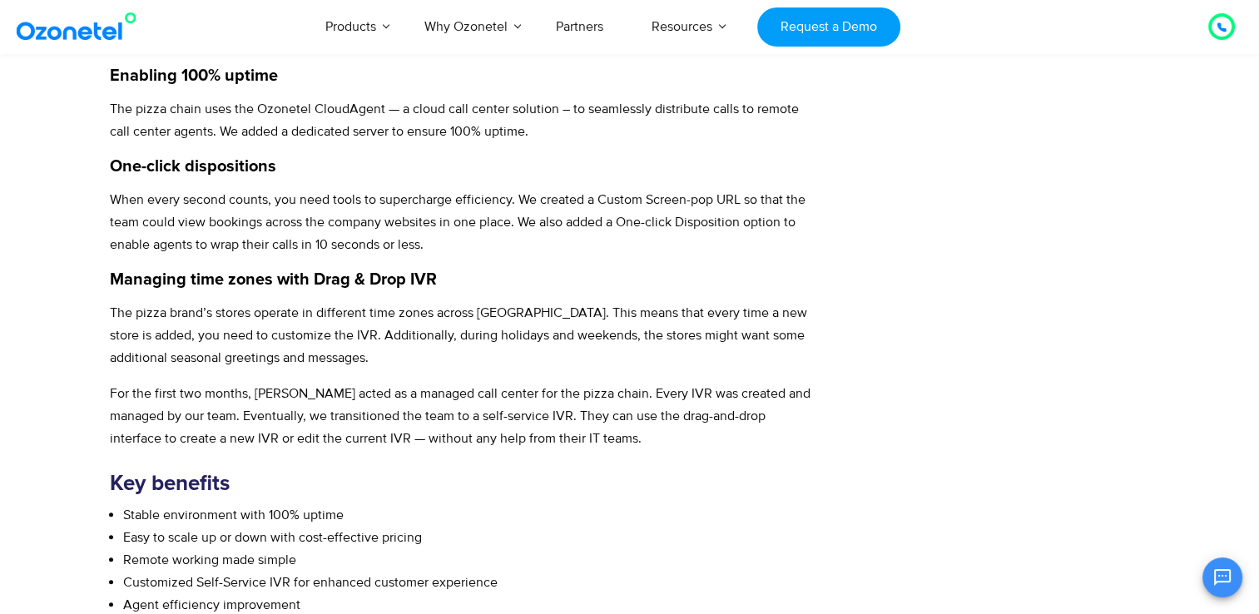
click at [130, 271] on strong "Managing time zones with Drag & Drop IVR" at bounding box center [273, 279] width 327 height 17
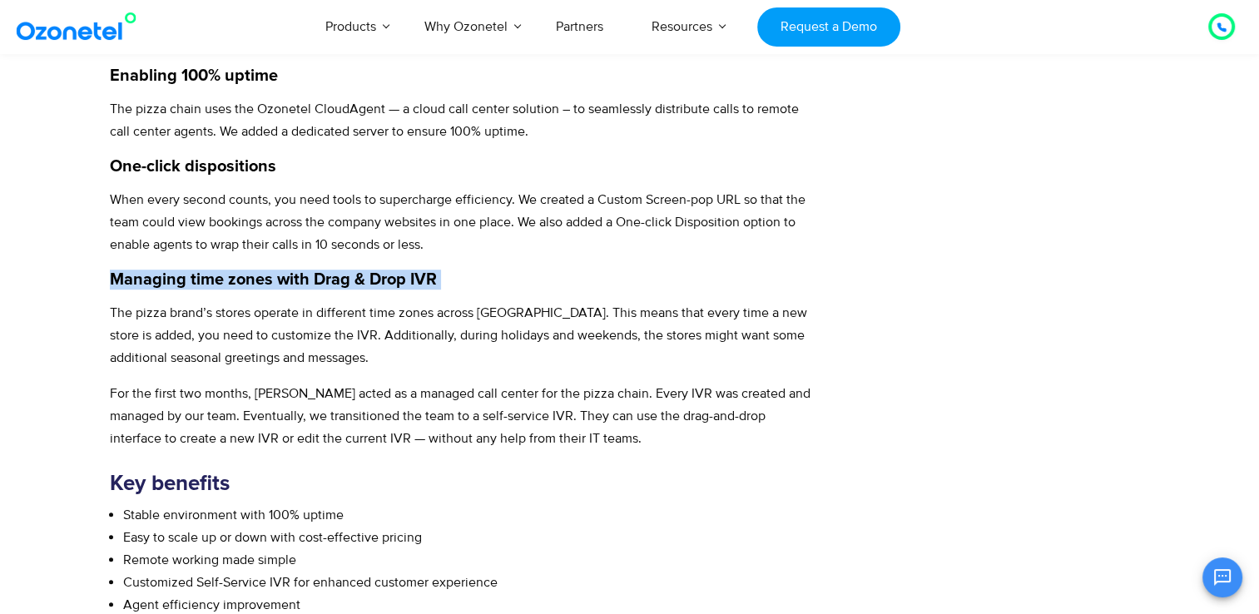
click at [130, 271] on strong "Managing time zones with Drag & Drop IVR" at bounding box center [273, 279] width 327 height 17
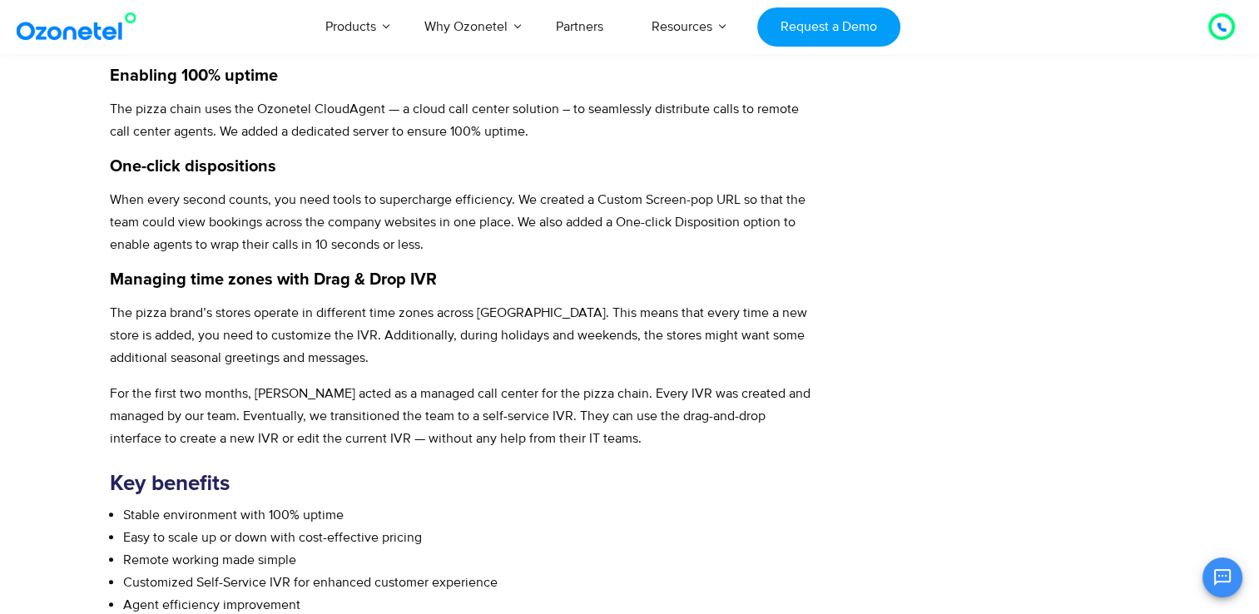
click at [410, 305] on p "The pizza brand’s stores operate in different time zones across [GEOGRAPHIC_DAT…" at bounding box center [464, 335] width 709 height 67
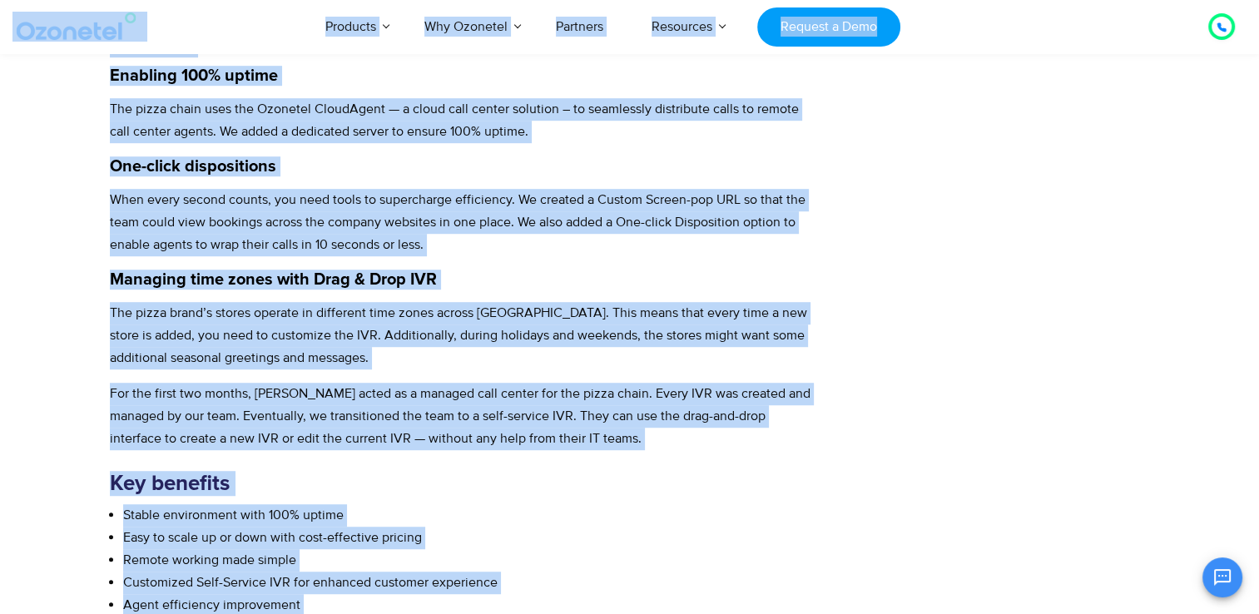
click at [410, 305] on p "The pizza brand’s stores operate in different time zones across [GEOGRAPHIC_DAT…" at bounding box center [464, 335] width 709 height 67
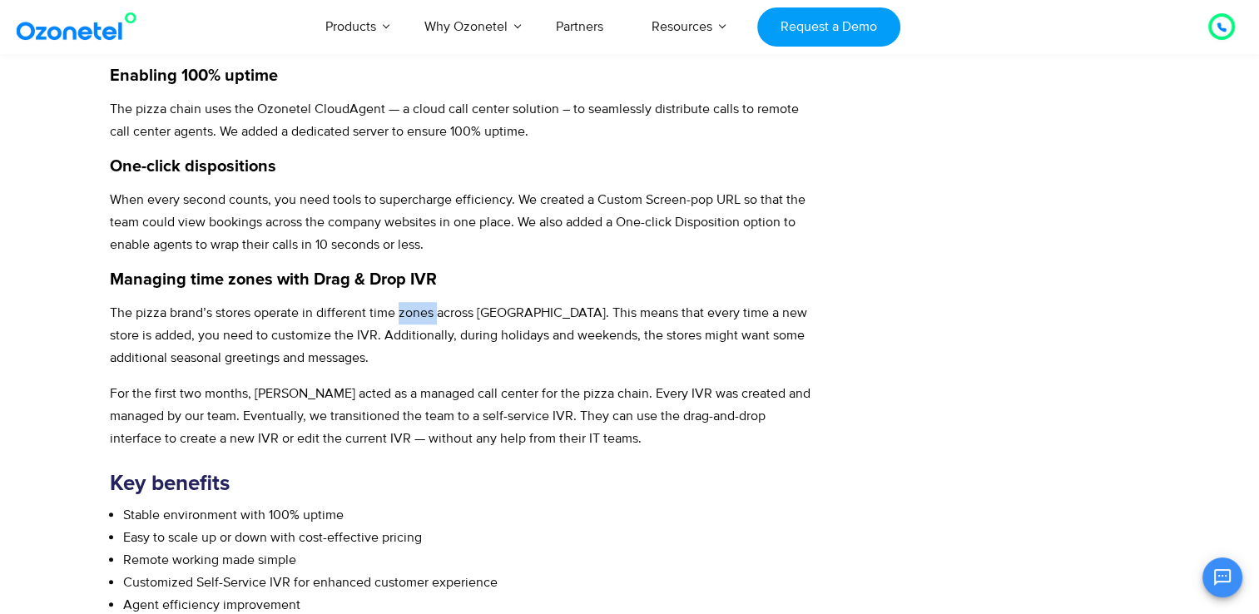
click at [410, 305] on p "The pizza brand’s stores operate in different time zones across [GEOGRAPHIC_DAT…" at bounding box center [464, 335] width 709 height 67
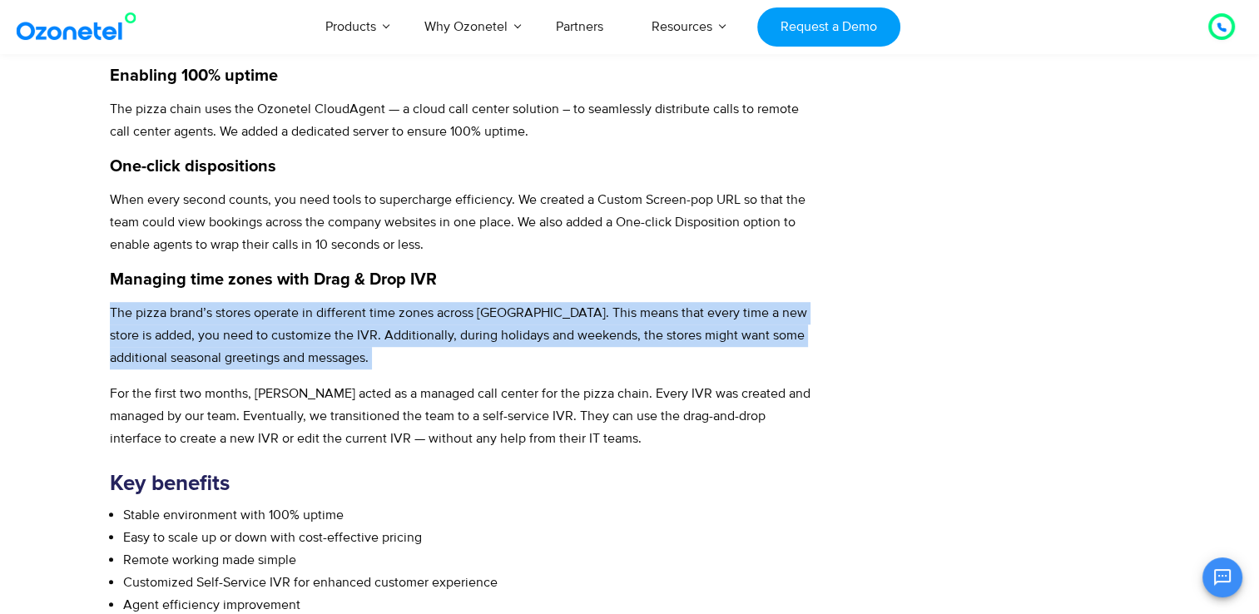
click at [410, 305] on p "The pizza brand’s stores operate in different time zones across [GEOGRAPHIC_DAT…" at bounding box center [464, 335] width 709 height 67
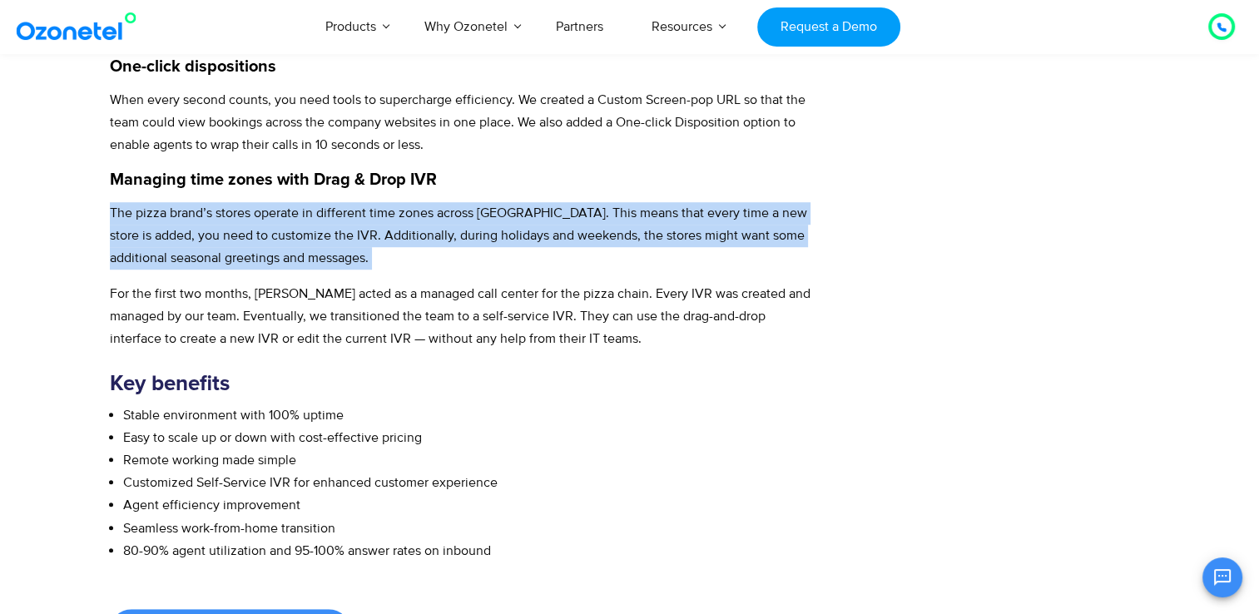
click at [110, 290] on p "For the first two months, [PERSON_NAME] acted as a managed call center for the …" at bounding box center [464, 316] width 709 height 67
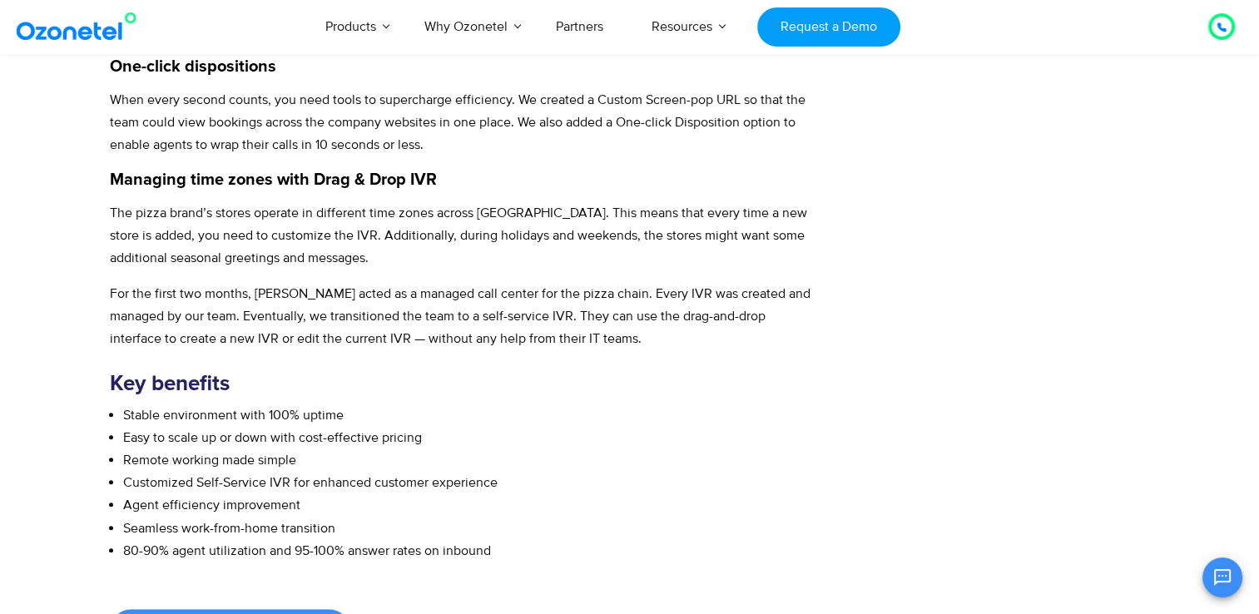
click at [110, 290] on p "For the first two months, [PERSON_NAME] acted as a managed call center for the …" at bounding box center [464, 316] width 709 height 67
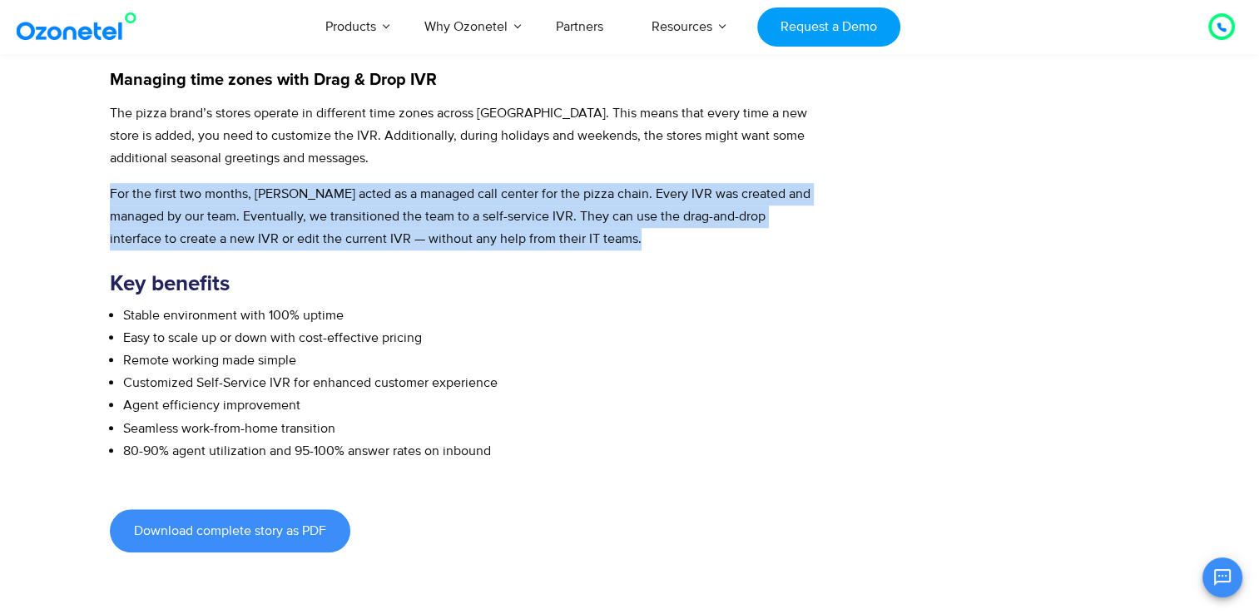
scroll to position [1215, 0]
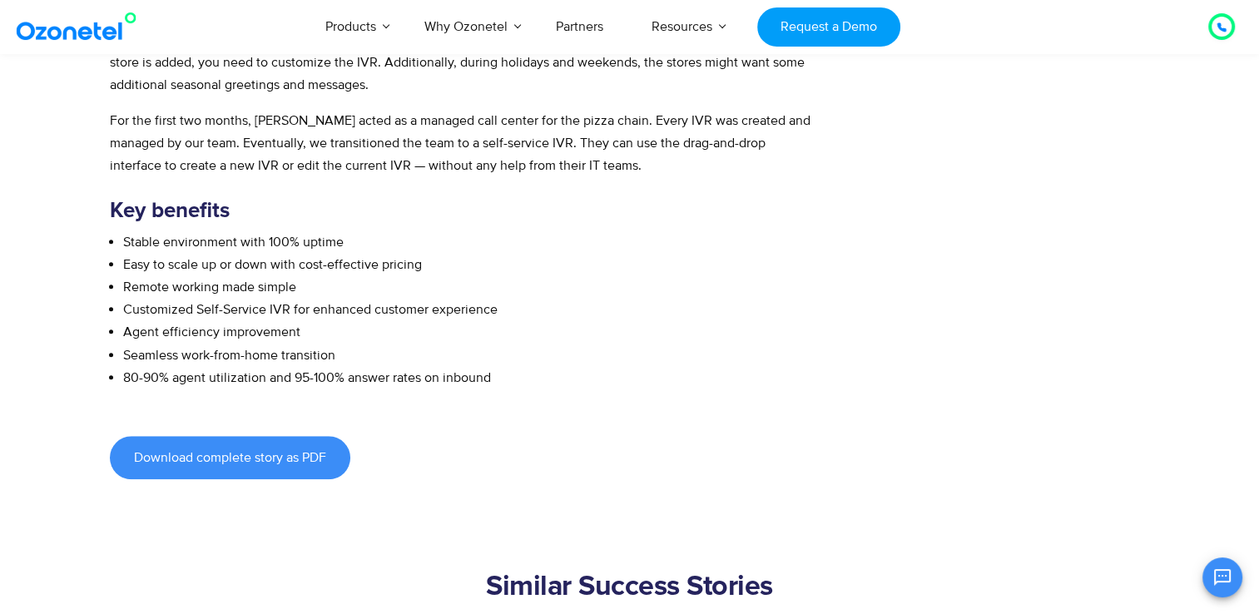
click at [186, 236] on li "Stable environment with 100% uptime" at bounding box center [471, 242] width 696 height 22
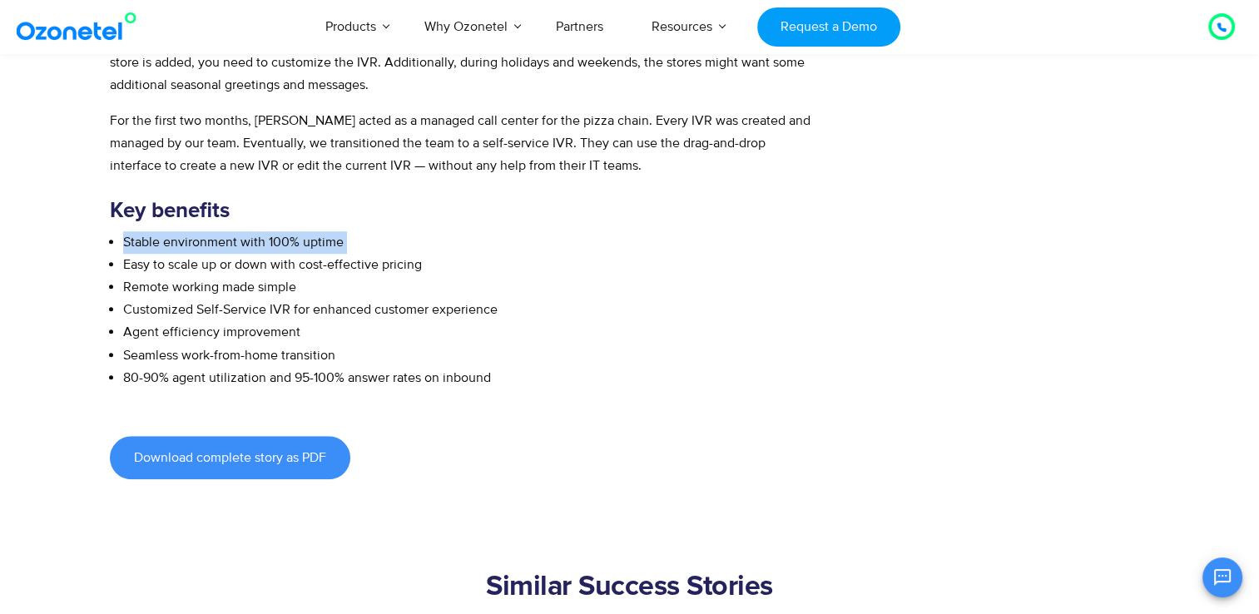
click at [186, 236] on li "Stable environment with 100% uptime" at bounding box center [471, 242] width 696 height 22
drag, startPoint x: 186, startPoint y: 236, endPoint x: 126, endPoint y: 239, distance: 60.8
click at [126, 239] on li "Stable environment with 100% uptime" at bounding box center [471, 242] width 696 height 22
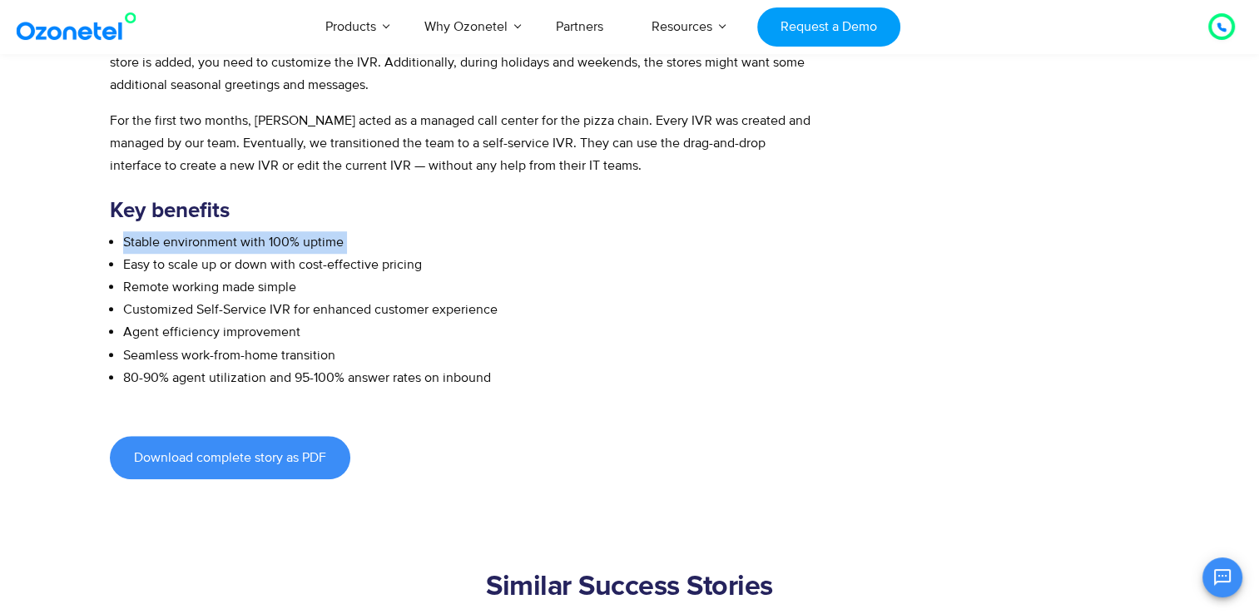
click at [126, 239] on li "Stable environment with 100% uptime" at bounding box center [471, 242] width 696 height 22
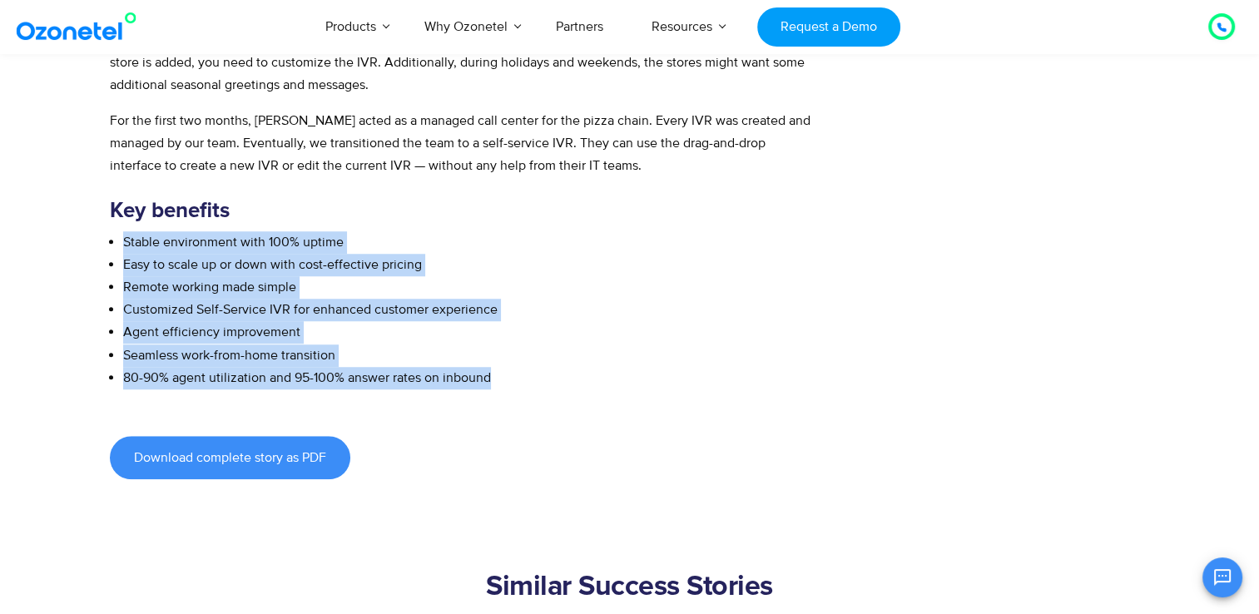
drag, startPoint x: 126, startPoint y: 239, endPoint x: 491, endPoint y: 373, distance: 389.2
click at [491, 373] on ul "Stable environment with 100% uptime Easy to scale up or down with cost-effectiv…" at bounding box center [464, 310] width 709 height 158
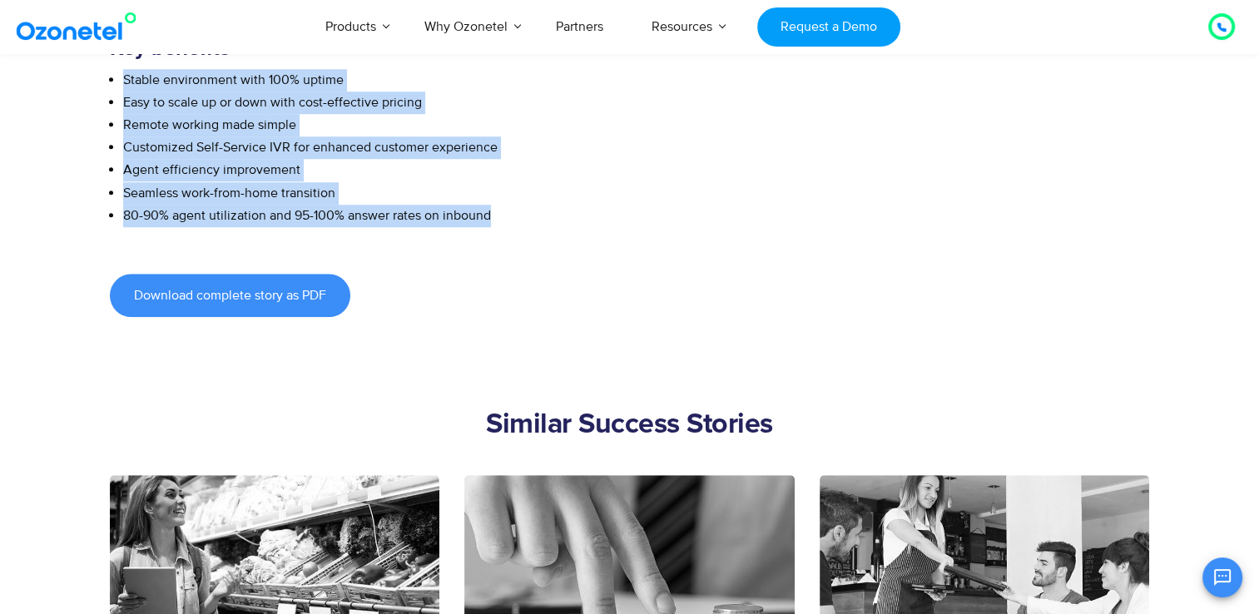
scroll to position [1380, 0]
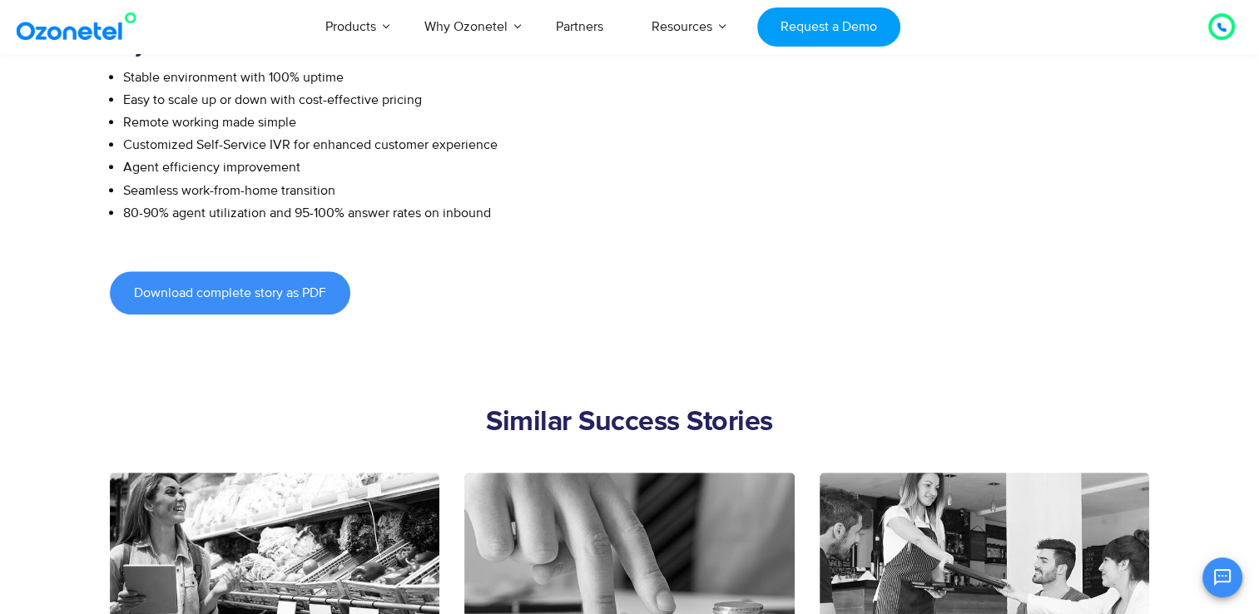
click at [502, 295] on div "Download complete story as PDF" at bounding box center [464, 292] width 709 height 43
